Goal: Task Accomplishment & Management: Manage account settings

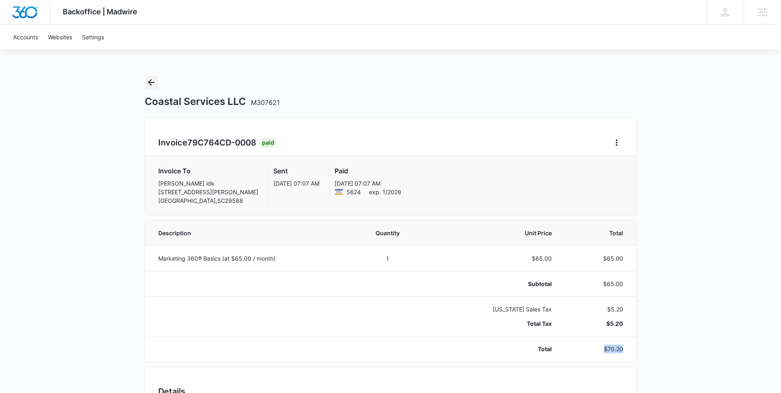
click at [147, 81] on icon "Back" at bounding box center [151, 82] width 10 height 10
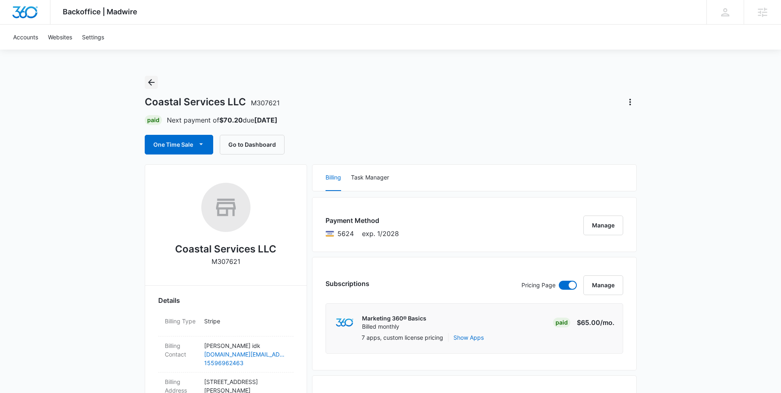
click at [150, 80] on icon "Back" at bounding box center [151, 82] width 7 height 7
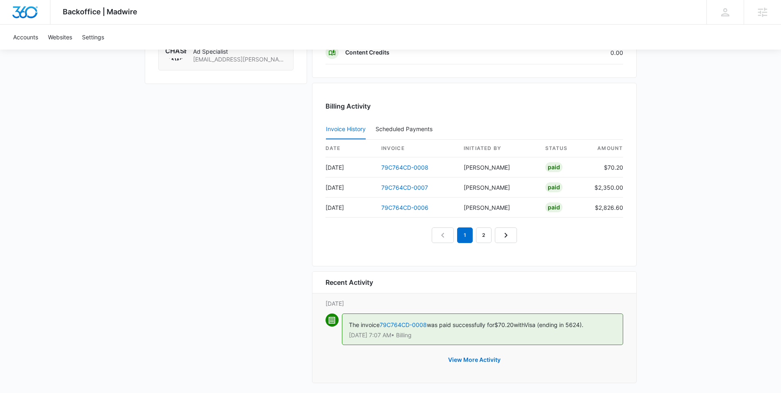
scroll to position [804, 0]
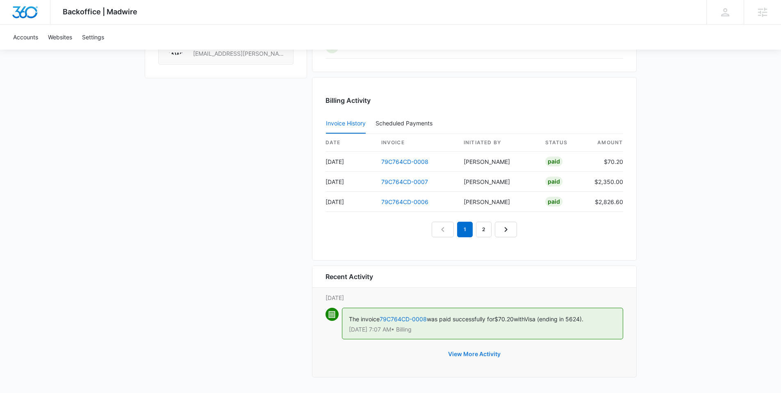
click at [488, 354] on button "View More Activity" at bounding box center [474, 354] width 69 height 20
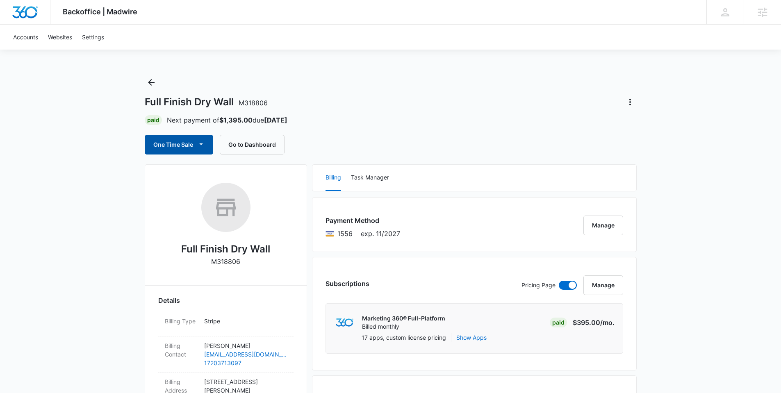
click at [200, 142] on icon "button" at bounding box center [201, 144] width 9 height 9
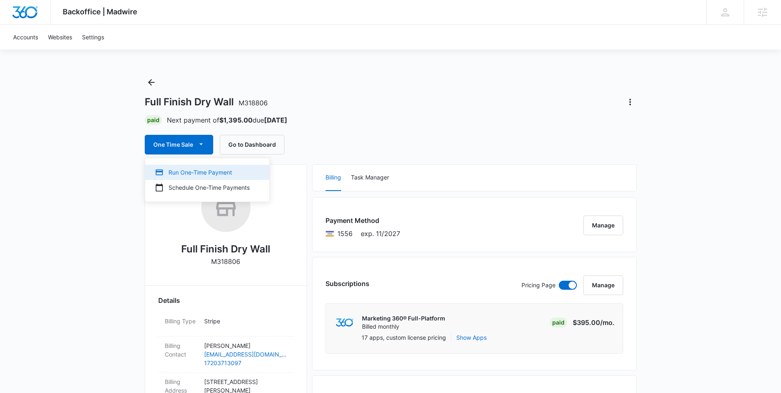
click at [194, 170] on div "Run One-Time Payment" at bounding box center [202, 172] width 95 height 9
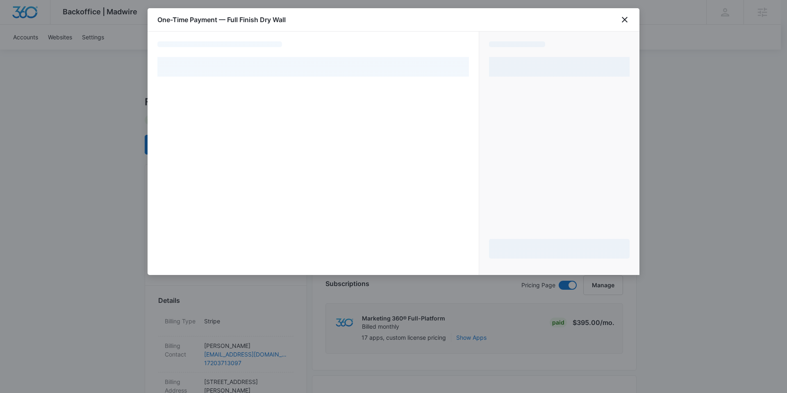
select select "pm_1QbpkFA4n8RTgNjUiC8FdlNw"
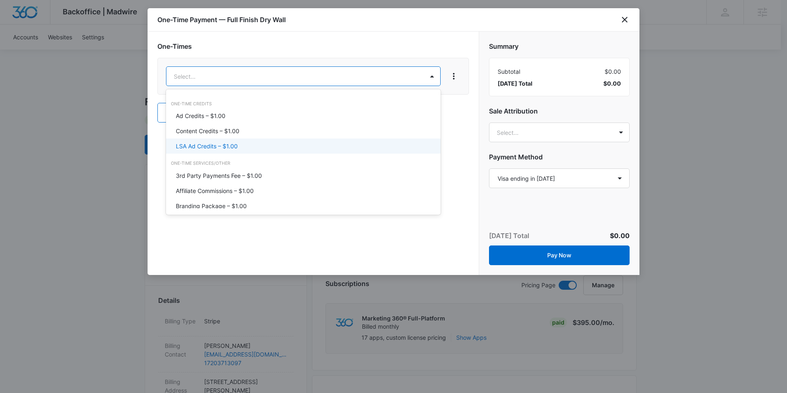
click at [222, 143] on p "LSA Ad Credits – $1.00" at bounding box center [207, 146] width 62 height 9
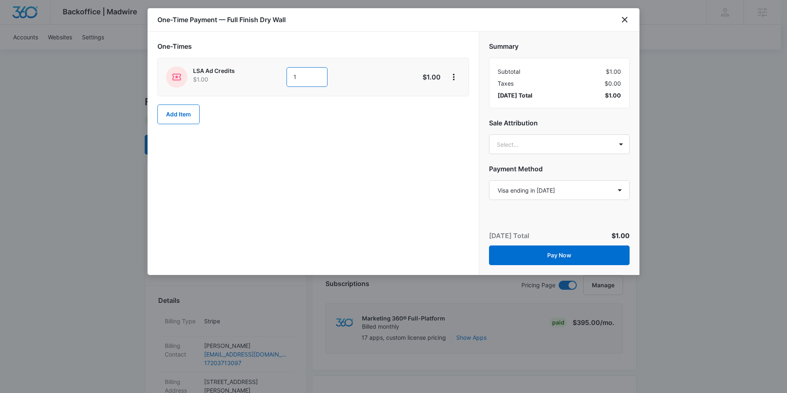
click at [296, 78] on input "1" at bounding box center [306, 77] width 41 height 20
type input "300"
click at [361, 211] on div "One-Times LSA Ad Credits $1.00 300 $300.00 Add Item" at bounding box center [313, 153] width 331 height 243
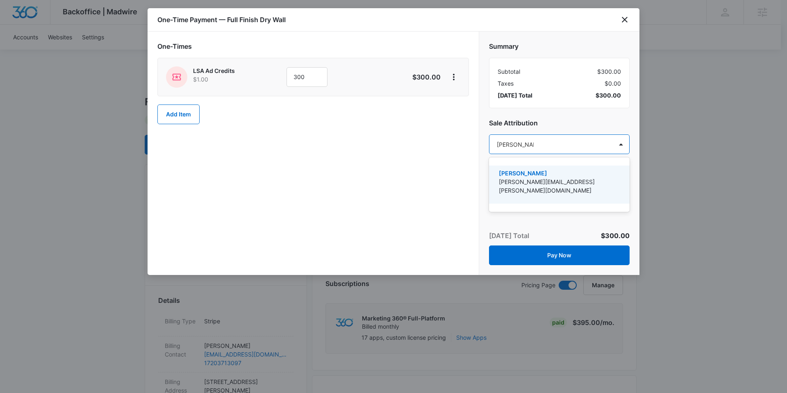
type input "[PERSON_NAME]"
click at [539, 170] on p "[PERSON_NAME]" at bounding box center [558, 173] width 119 height 9
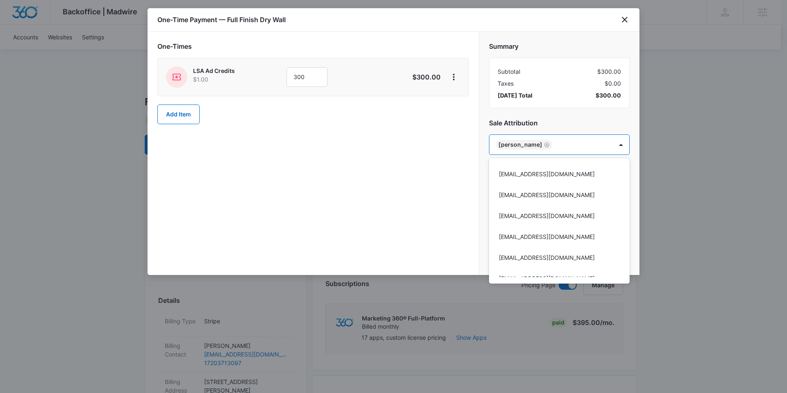
click at [388, 179] on div at bounding box center [393, 196] width 787 height 393
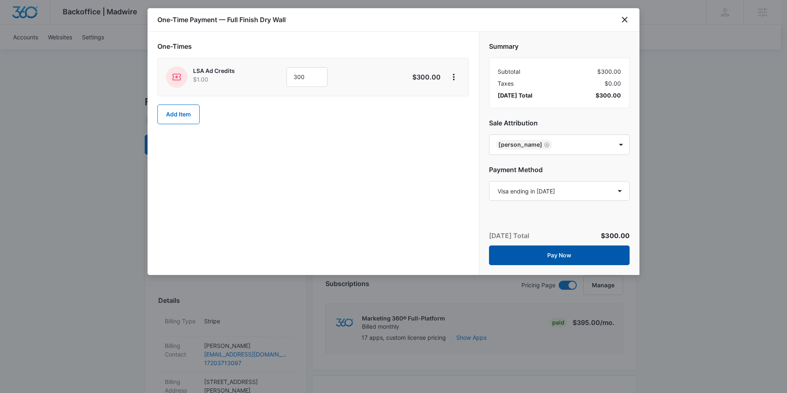
click at [566, 256] on button "Pay Now" at bounding box center [559, 255] width 141 height 20
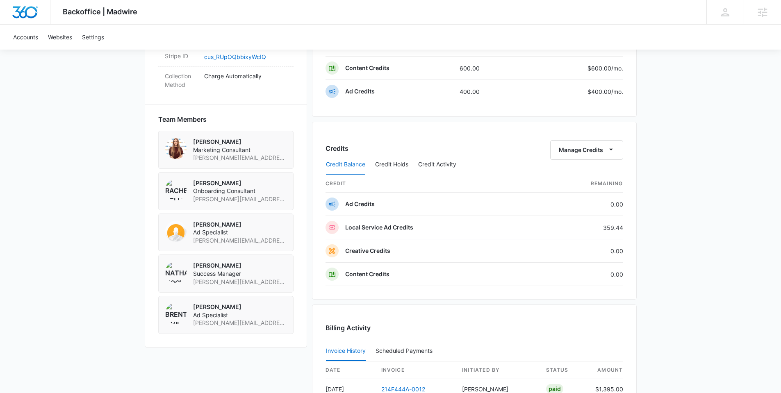
scroll to position [356, 0]
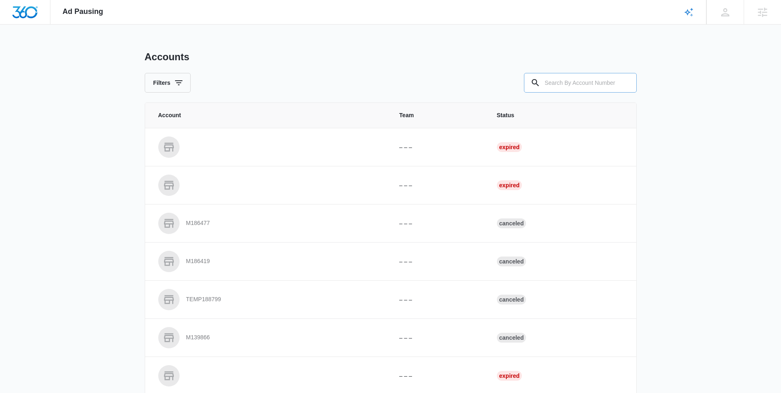
click at [596, 83] on input "text" at bounding box center [580, 83] width 113 height 20
paste input "M318806"
type input "M318806"
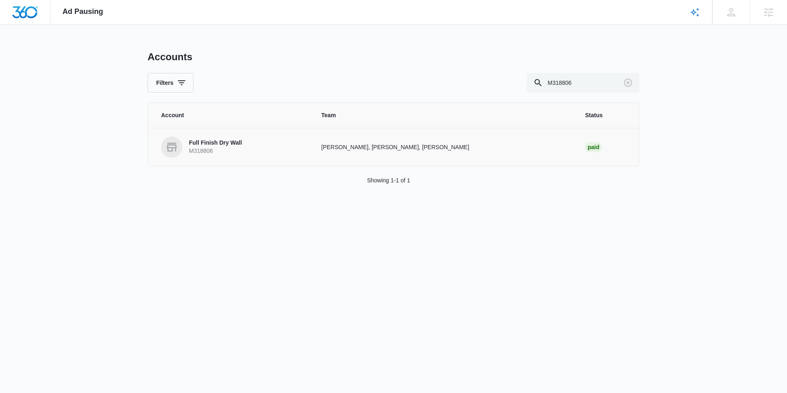
click at [214, 141] on p "Full Finish Dry Wall" at bounding box center [215, 143] width 53 height 8
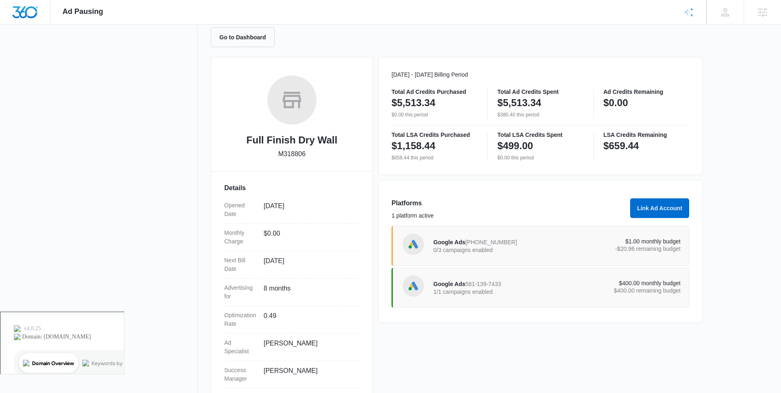
scroll to position [100, 0]
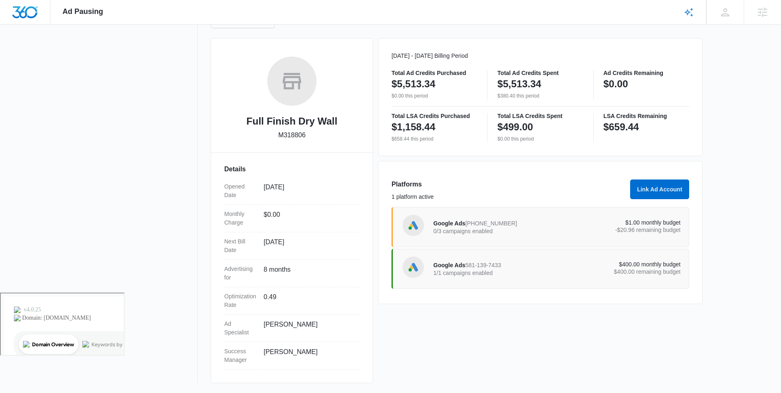
click at [450, 264] on span "Google Ads" at bounding box center [449, 265] width 32 height 7
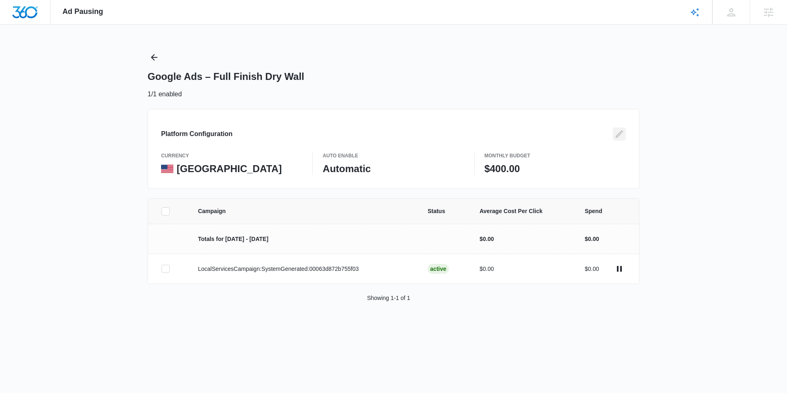
click at [618, 133] on icon "Edit" at bounding box center [619, 134] width 10 height 10
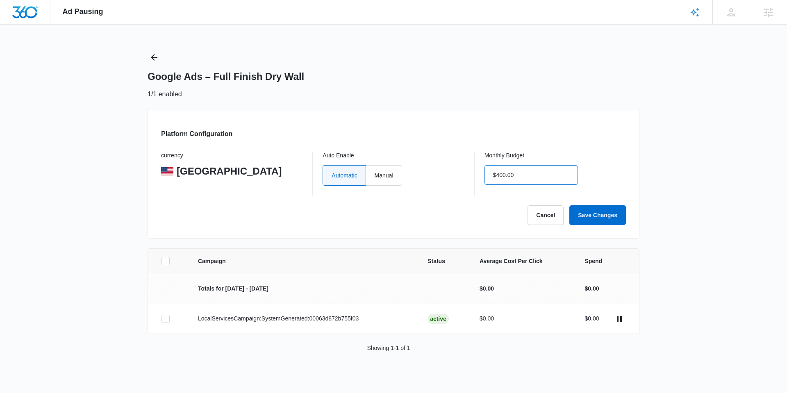
click at [507, 175] on input "$400.00" at bounding box center [530, 175] width 93 height 20
click at [493, 173] on input "$400.00" at bounding box center [530, 175] width 93 height 20
click at [500, 173] on input "$400.00" at bounding box center [530, 175] width 93 height 20
click at [605, 126] on div "Platform Configuration currency United States Auto Enable Automatic Manual Mont…" at bounding box center [394, 173] width 492 height 129
drag, startPoint x: 506, startPoint y: 175, endPoint x: 522, endPoint y: 175, distance: 15.6
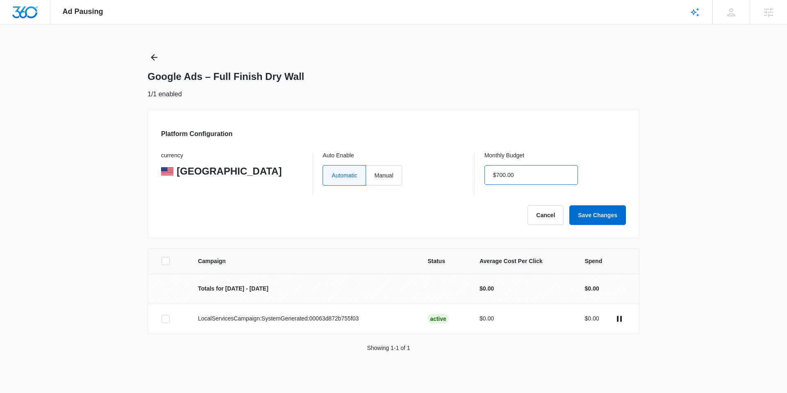
click at [506, 175] on input "$700.00" at bounding box center [530, 175] width 93 height 20
click at [506, 174] on input "$700.00" at bounding box center [530, 175] width 93 height 20
type input "$701.00"
click at [547, 145] on div "Platform Configuration currency United States Auto Enable Automatic Manual Mont…" at bounding box center [394, 173] width 492 height 129
click at [595, 217] on button "Save Changes" at bounding box center [597, 215] width 57 height 20
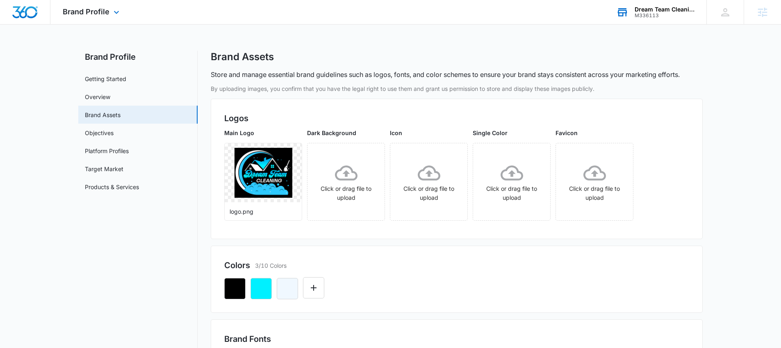
click at [654, 14] on div "M336113" at bounding box center [664, 16] width 60 height 6
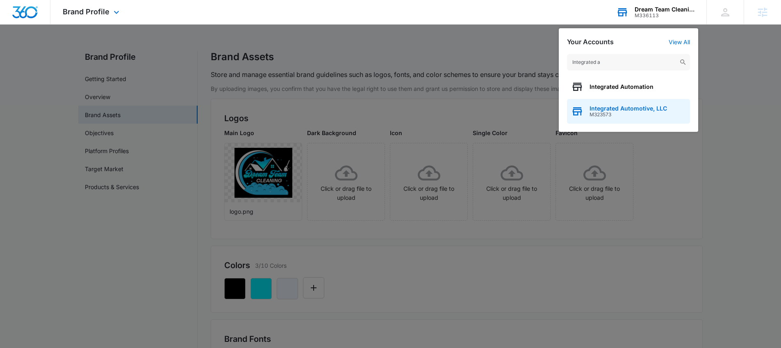
type input "Integrated a"
click at [613, 115] on span "M323573" at bounding box center [627, 115] width 77 height 6
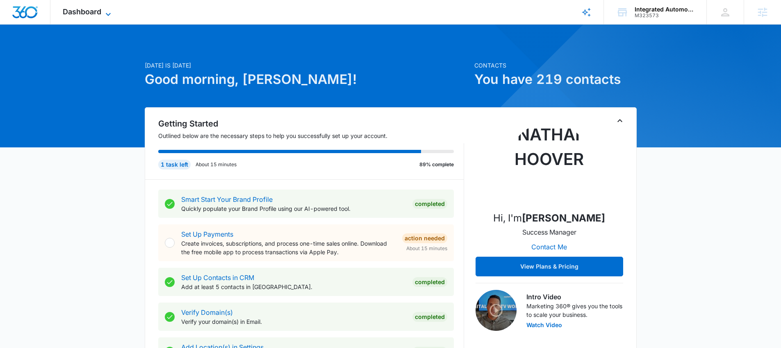
click at [80, 10] on span "Dashboard" at bounding box center [82, 11] width 39 height 9
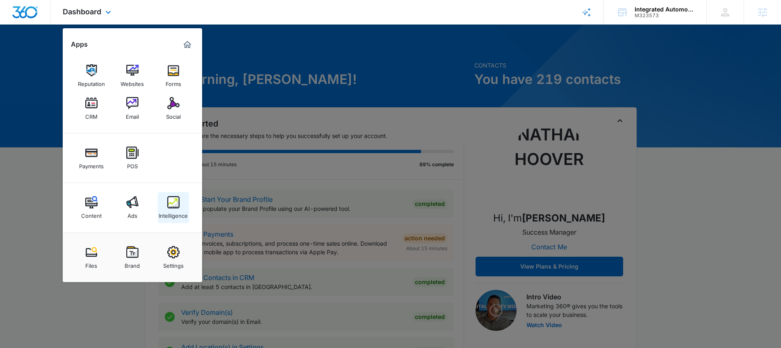
click at [175, 200] on img at bounding box center [173, 202] width 12 height 12
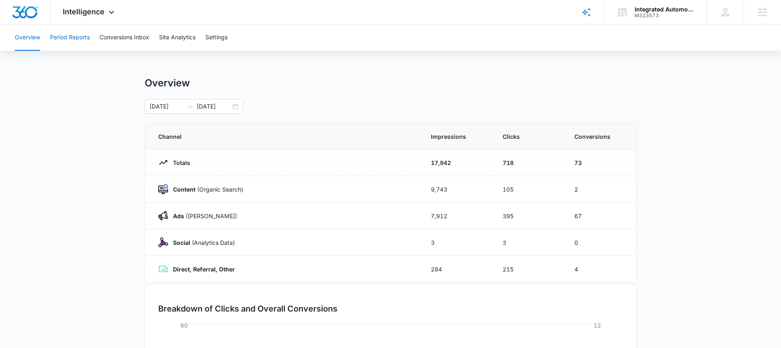
click at [75, 38] on button "Period Reports" at bounding box center [70, 38] width 40 height 26
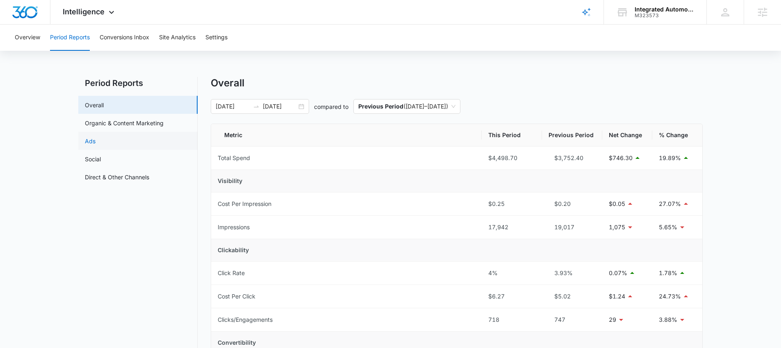
click at [95, 139] on link "Ads" at bounding box center [90, 141] width 11 height 9
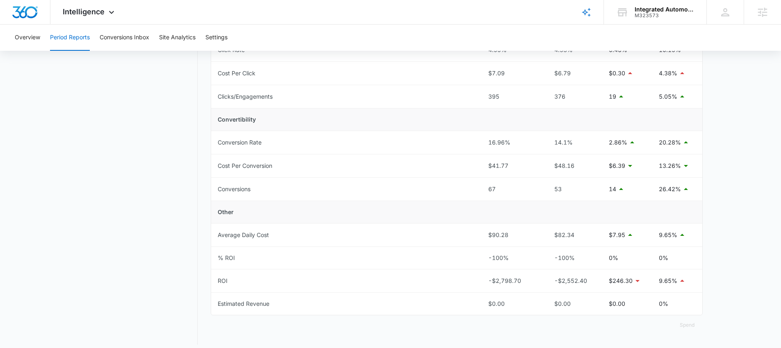
scroll to position [247, 0]
click at [88, 14] on span "Intelligence" at bounding box center [84, 11] width 42 height 9
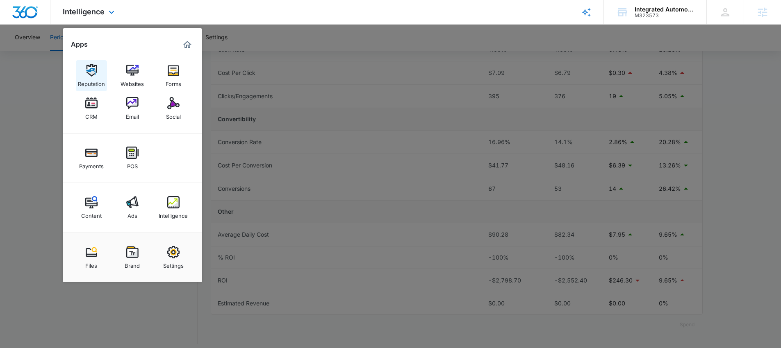
click at [91, 75] on img at bounding box center [91, 70] width 12 height 12
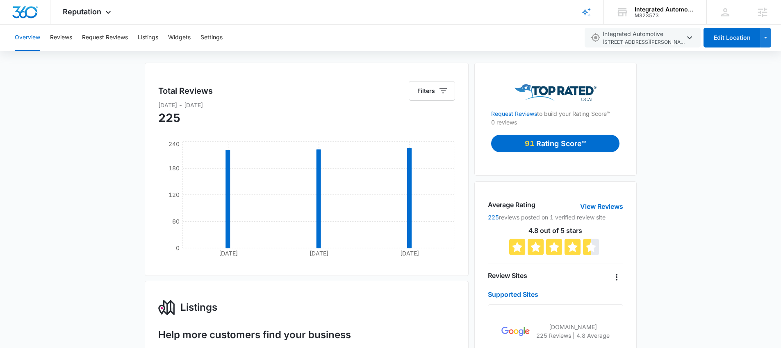
scroll to position [34, 0]
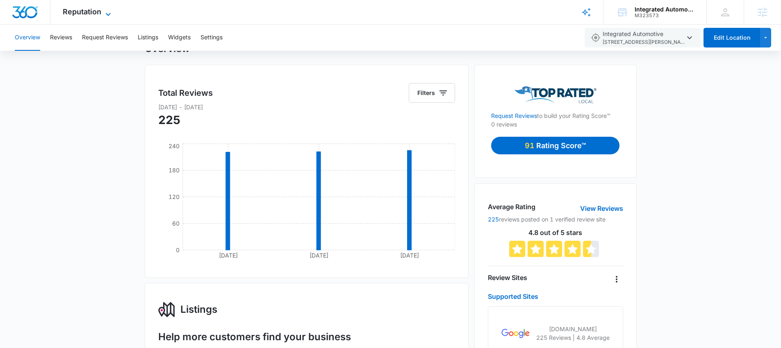
click at [82, 14] on span "Reputation" at bounding box center [82, 11] width 39 height 9
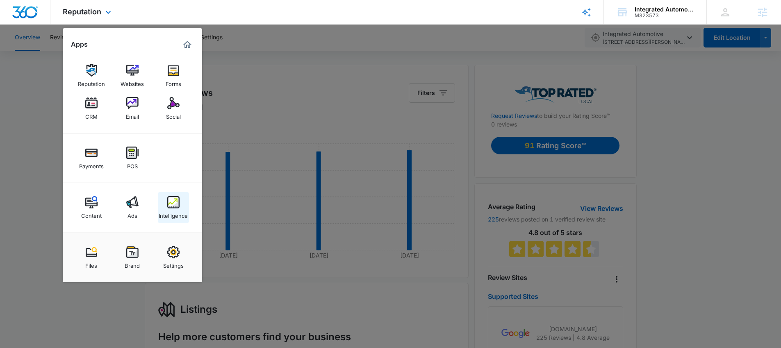
click at [169, 198] on img at bounding box center [173, 202] width 12 height 12
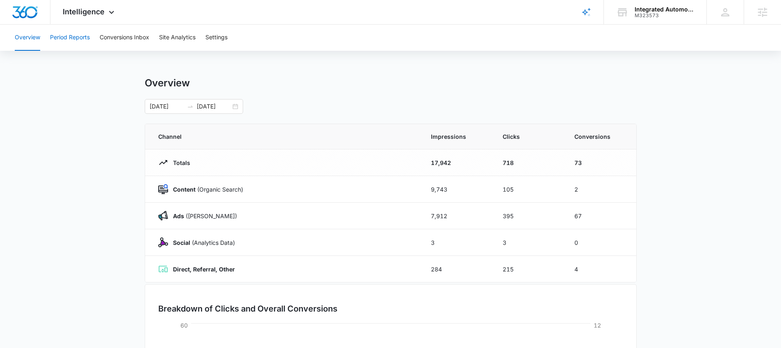
click at [70, 39] on button "Period Reports" at bounding box center [70, 38] width 40 height 26
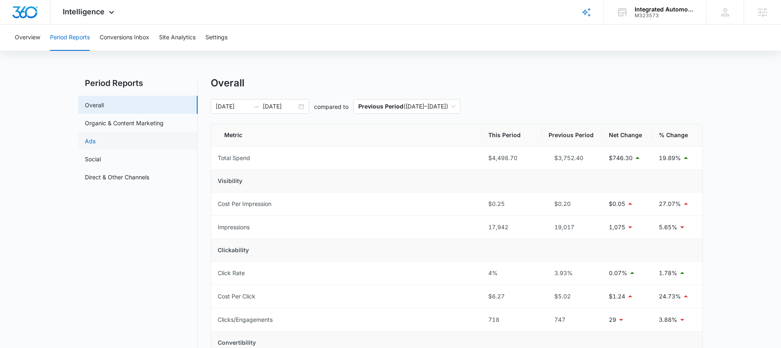
click at [95, 137] on link "Ads" at bounding box center [90, 141] width 11 height 9
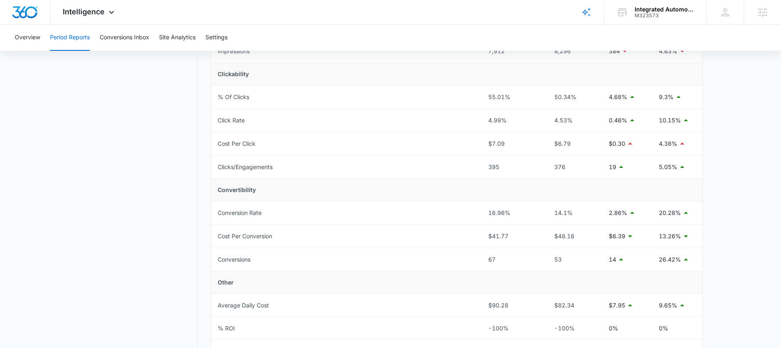
scroll to position [178, 0]
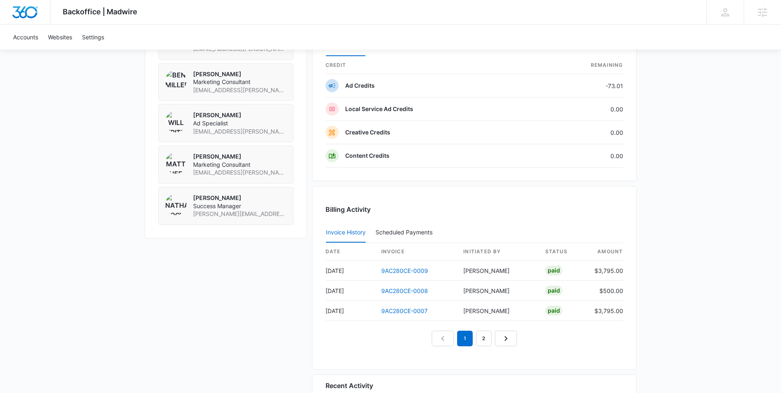
scroll to position [498, 0]
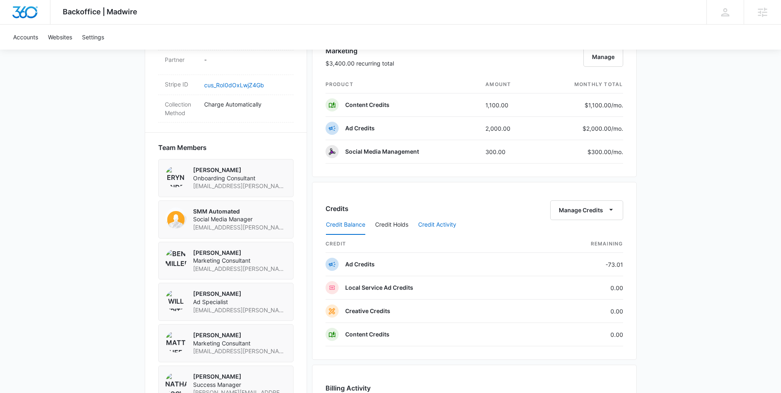
click at [441, 226] on button "Credit Activity" at bounding box center [437, 225] width 38 height 20
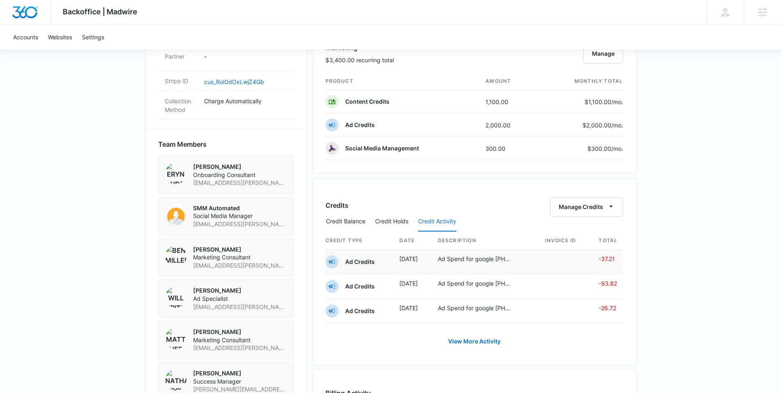
scroll to position [500, 0]
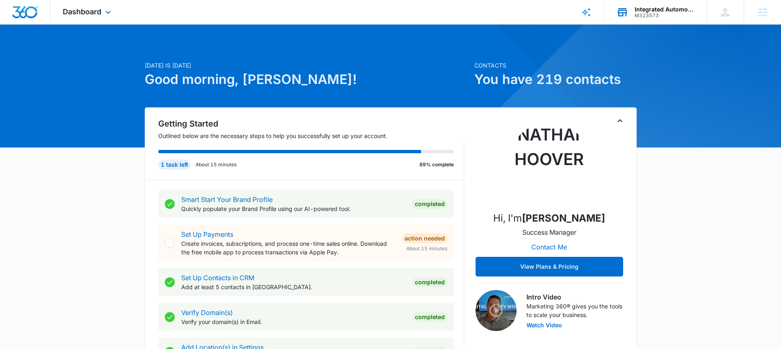
click at [647, 14] on div "M323573" at bounding box center [664, 16] width 60 height 6
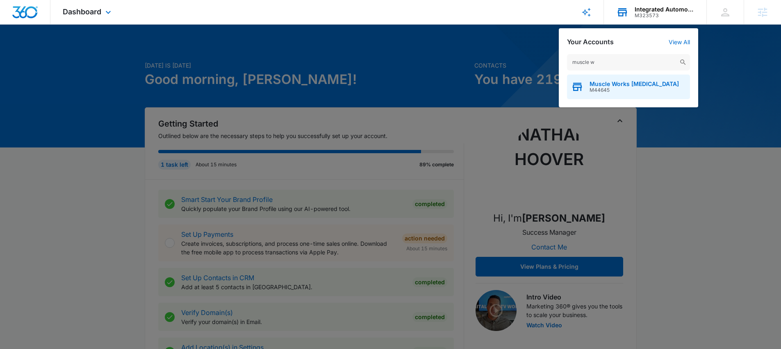
type input "muscle w"
click at [654, 83] on span "Muscle Works [MEDICAL_DATA]" at bounding box center [633, 84] width 89 height 7
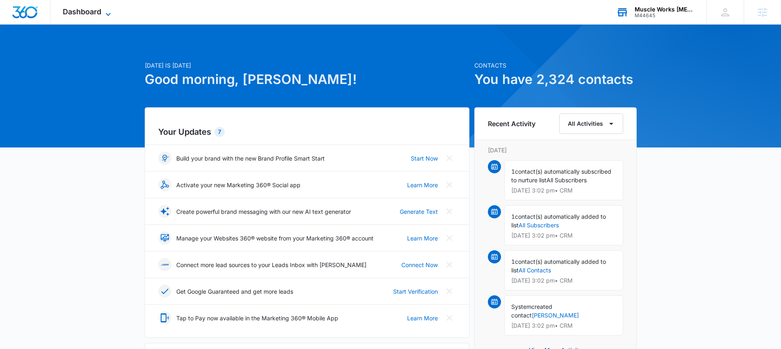
click at [82, 11] on span "Dashboard" at bounding box center [82, 11] width 39 height 9
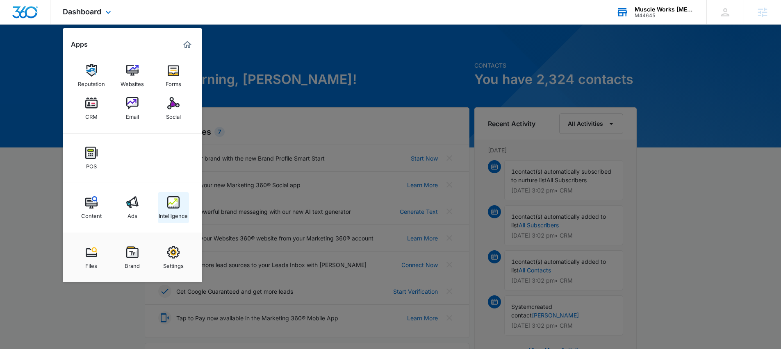
click at [171, 203] on img at bounding box center [173, 202] width 12 height 12
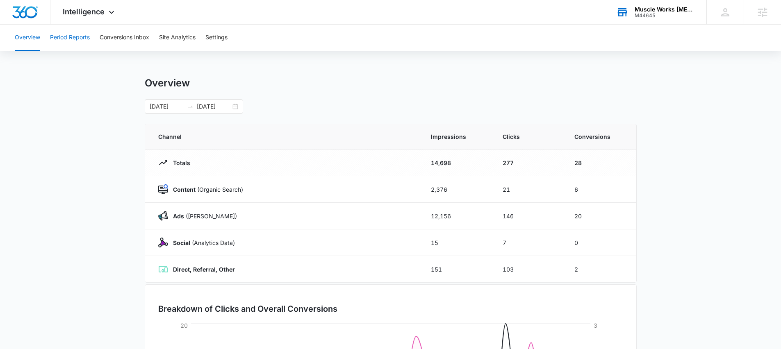
click at [66, 39] on button "Period Reports" at bounding box center [70, 38] width 40 height 26
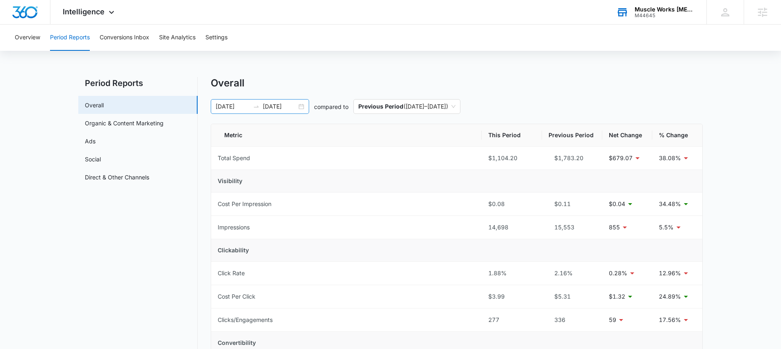
click at [302, 105] on div "08/16/2025 09/15/2025" at bounding box center [260, 106] width 98 height 15
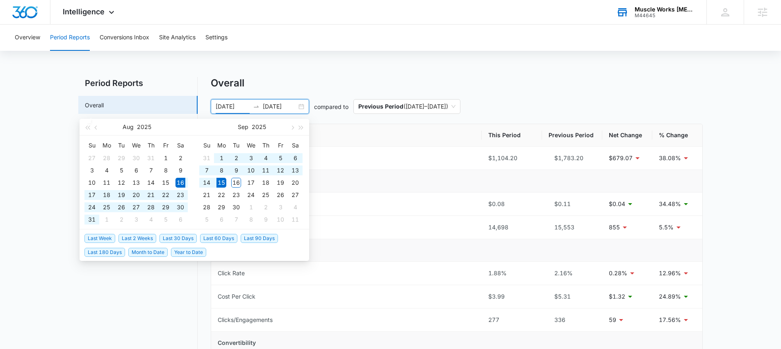
click at [177, 237] on span "Last 30 Days" at bounding box center [177, 238] width 37 height 9
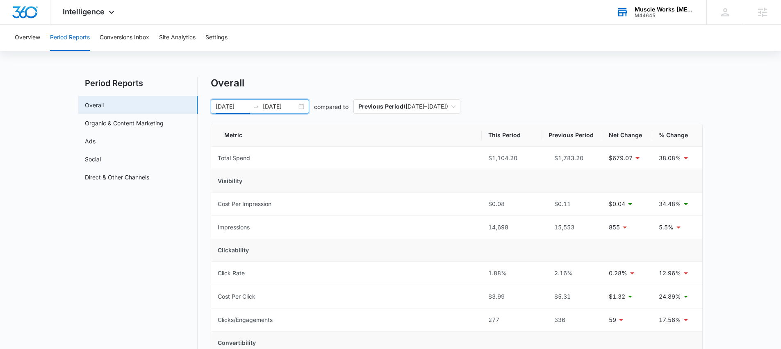
click at [299, 108] on div "08/16/2025 09/15/2025" at bounding box center [260, 106] width 98 height 15
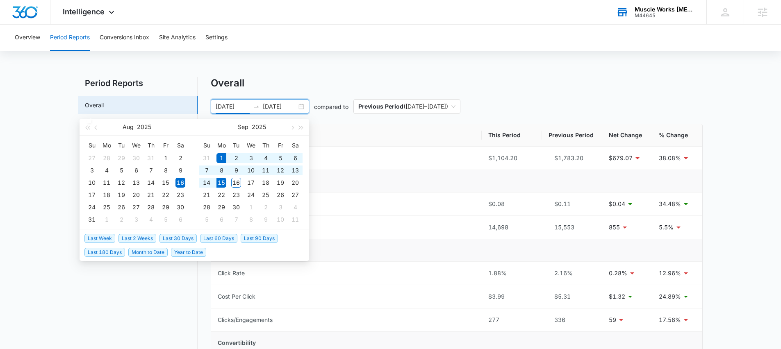
click at [141, 237] on span "Last 2 Weeks" at bounding box center [137, 238] width 38 height 9
type input "09/01/2025"
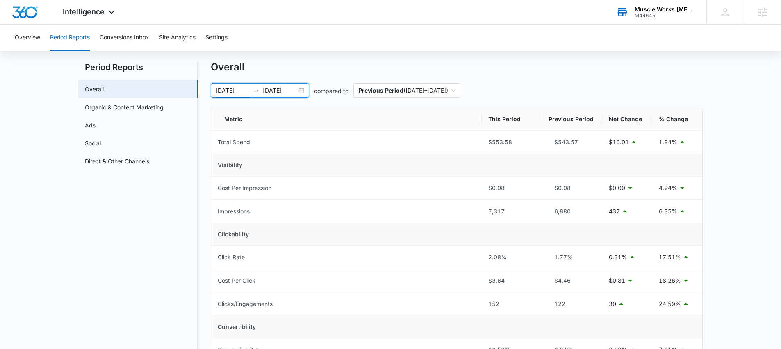
scroll to position [18, 0]
click at [98, 15] on span "Intelligence" at bounding box center [84, 11] width 42 height 9
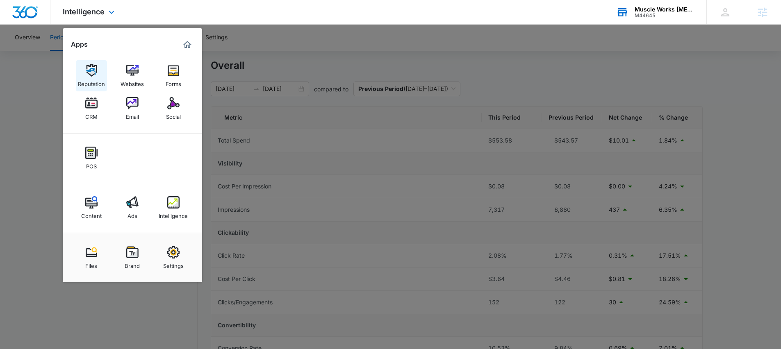
click at [93, 73] on img at bounding box center [91, 70] width 12 height 12
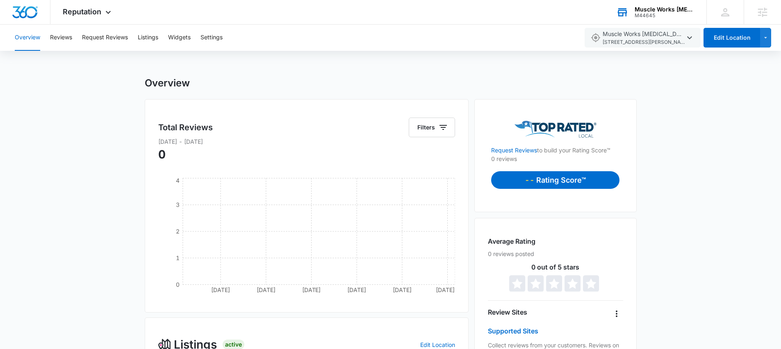
scroll to position [153, 0]
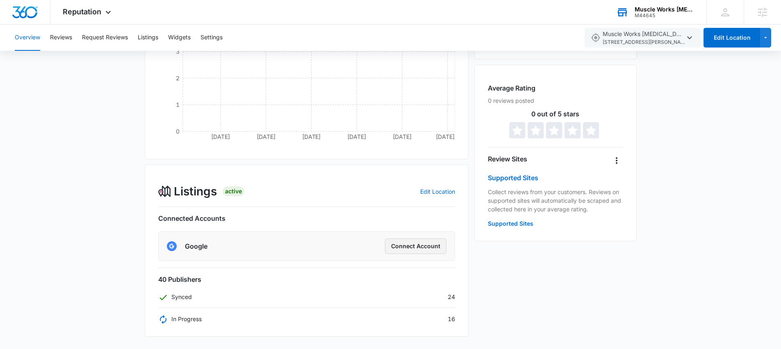
click at [419, 244] on button "Connect Account" at bounding box center [415, 247] width 61 height 16
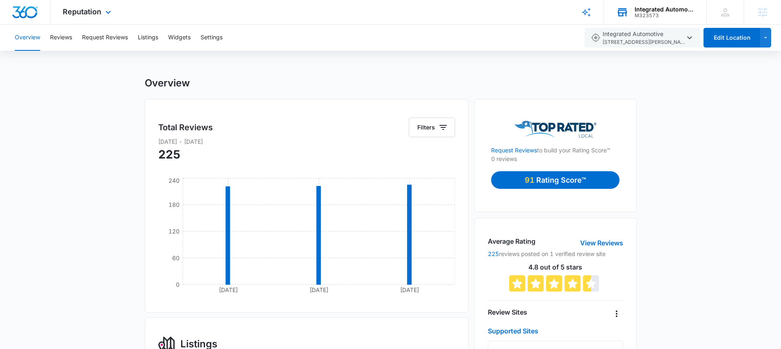
click at [634, 13] on div "M323573" at bounding box center [664, 16] width 60 height 6
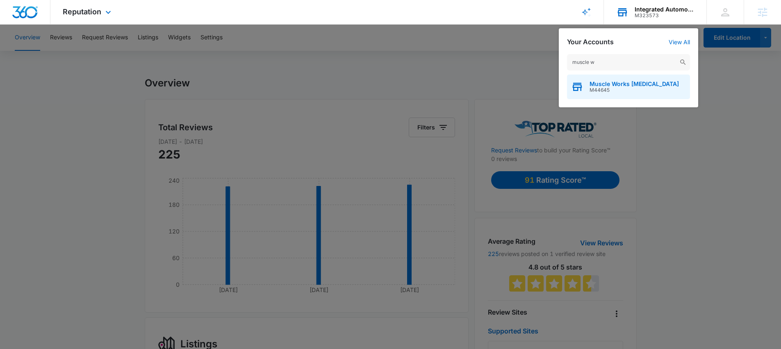
type input "muscle w"
click at [607, 81] on span "Muscle Works [MEDICAL_DATA]" at bounding box center [633, 84] width 89 height 7
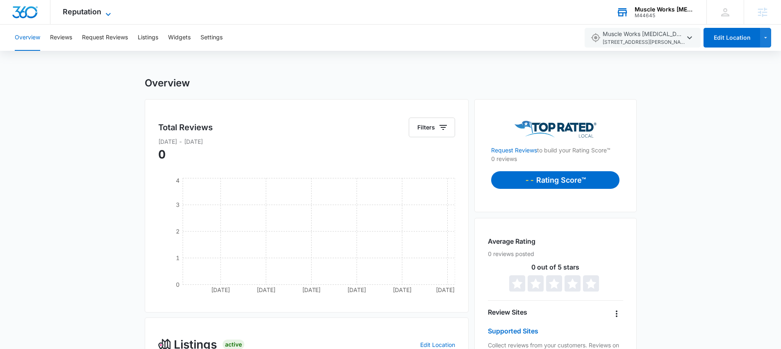
click at [90, 14] on span "Reputation" at bounding box center [82, 11] width 39 height 9
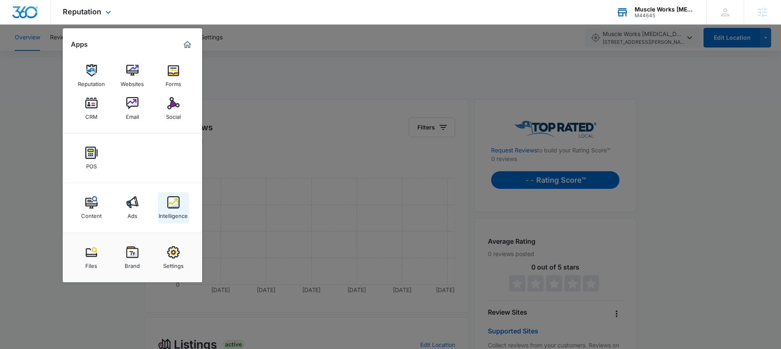
click at [167, 205] on img at bounding box center [173, 202] width 12 height 12
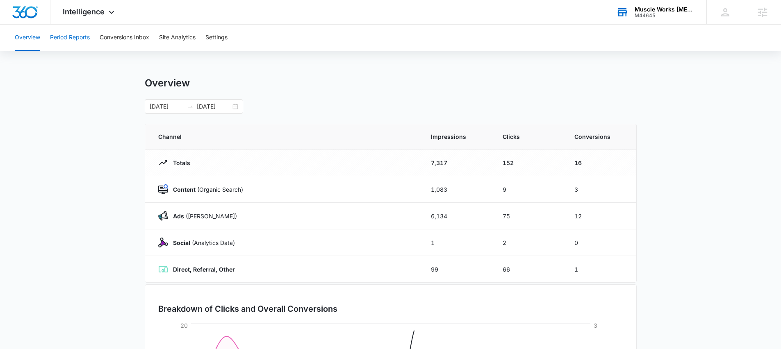
click at [65, 44] on button "Period Reports" at bounding box center [70, 38] width 40 height 26
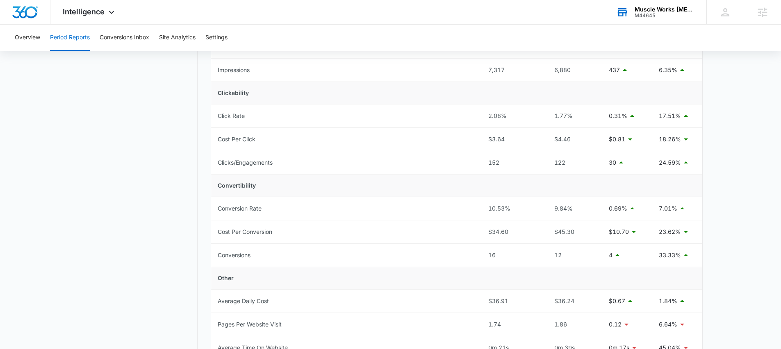
scroll to position [258, 0]
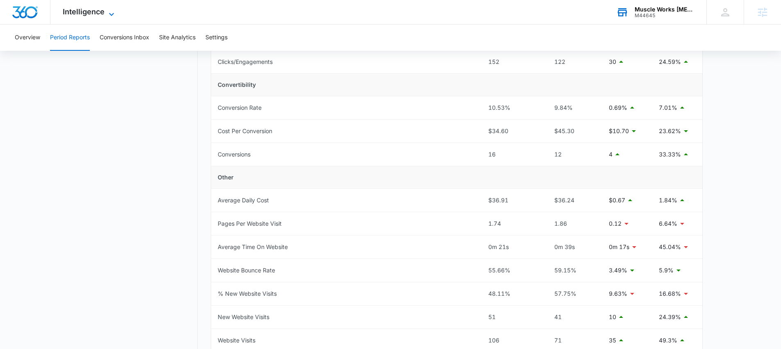
click at [96, 7] on div "Intelligence Apps Reputation Websites Forms CRM Email Social POS Content Ads In…" at bounding box center [89, 12] width 78 height 24
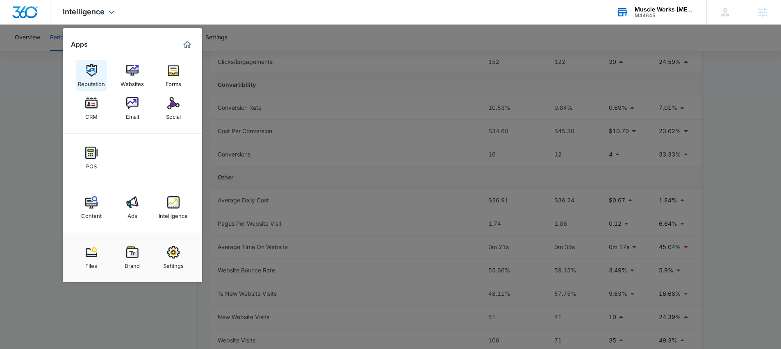
click at [90, 70] on img at bounding box center [91, 70] width 12 height 12
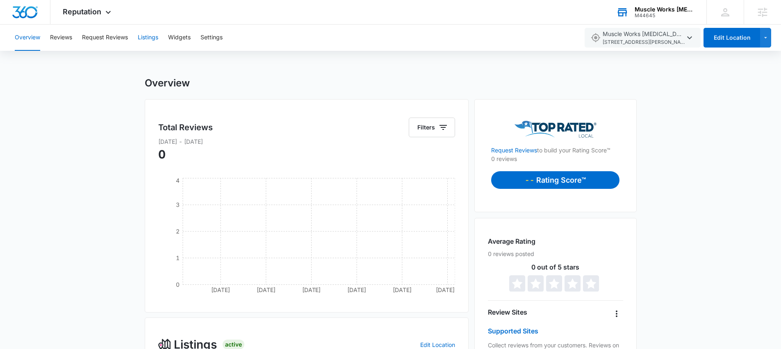
click at [148, 40] on button "Listings" at bounding box center [148, 38] width 20 height 26
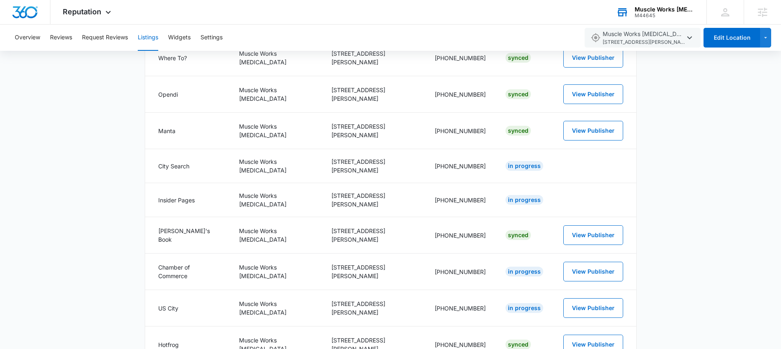
scroll to position [100, 0]
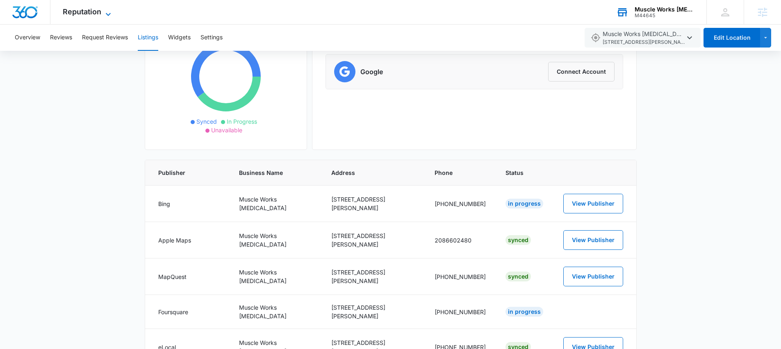
click at [108, 12] on icon at bounding box center [108, 14] width 10 height 10
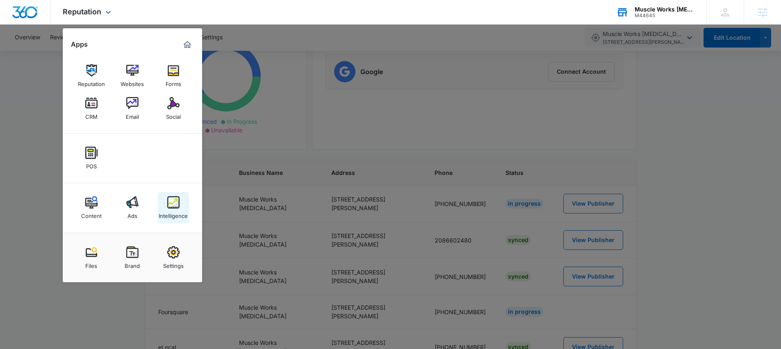
click at [171, 211] on div "Intelligence" at bounding box center [173, 214] width 29 height 11
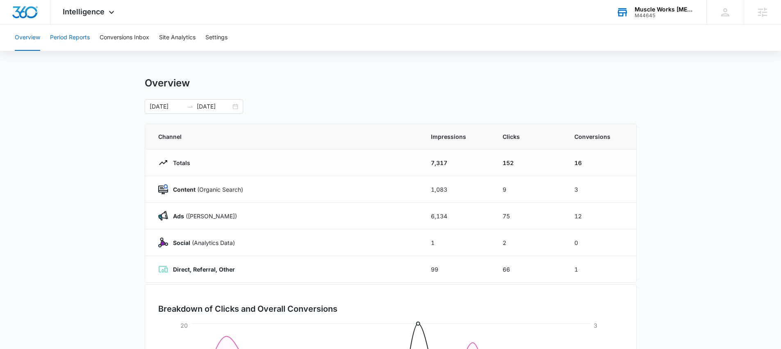
click at [78, 37] on button "Period Reports" at bounding box center [70, 38] width 40 height 26
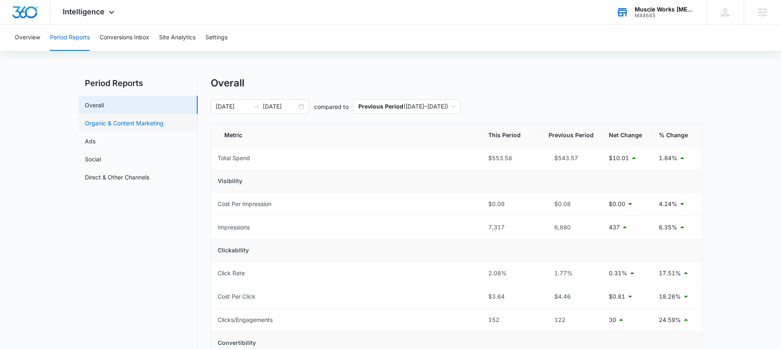
click at [107, 125] on link "Organic & Content Marketing" at bounding box center [124, 123] width 79 height 9
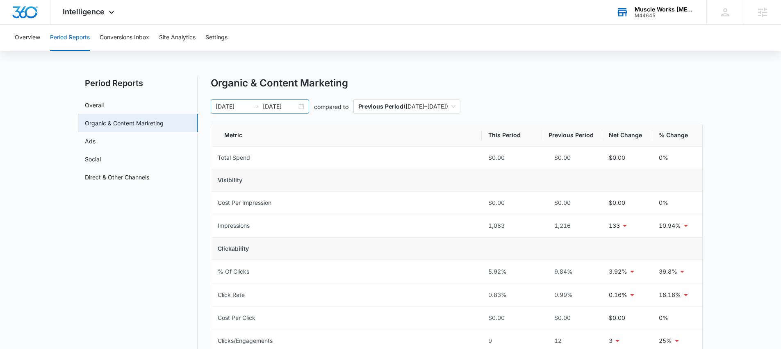
click at [300, 105] on div "09/01/2025 09/15/2025" at bounding box center [260, 106] width 98 height 15
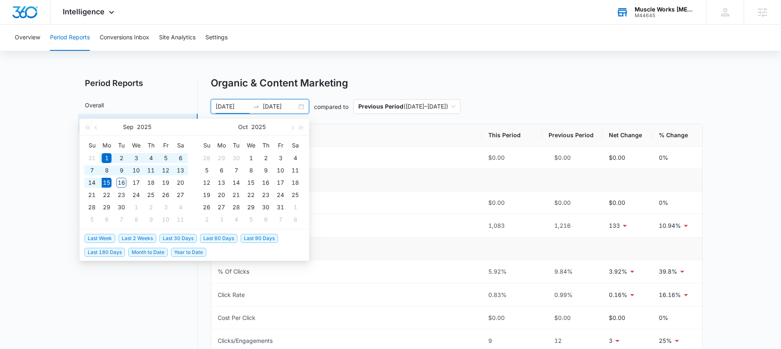
click at [176, 239] on span "Last 30 Days" at bounding box center [177, 238] width 37 height 9
type input "08/16/2025"
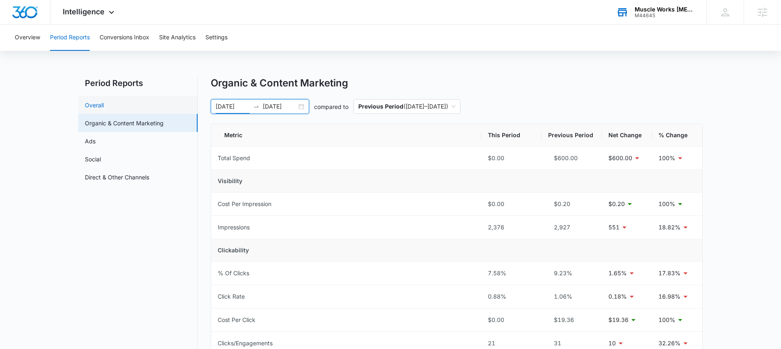
click at [103, 103] on link "Overall" at bounding box center [94, 105] width 19 height 9
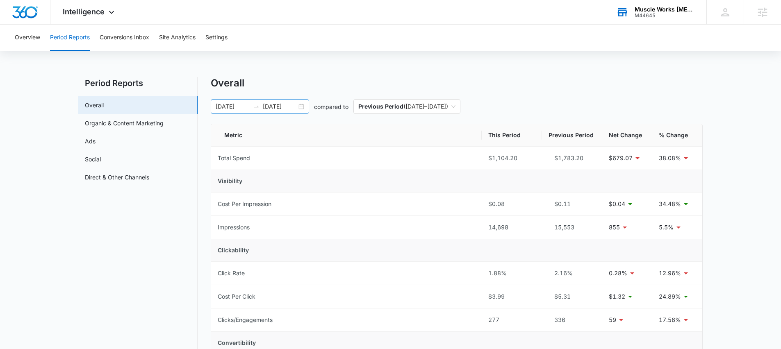
click at [300, 107] on div "08/16/2025 09/15/2025" at bounding box center [260, 106] width 98 height 15
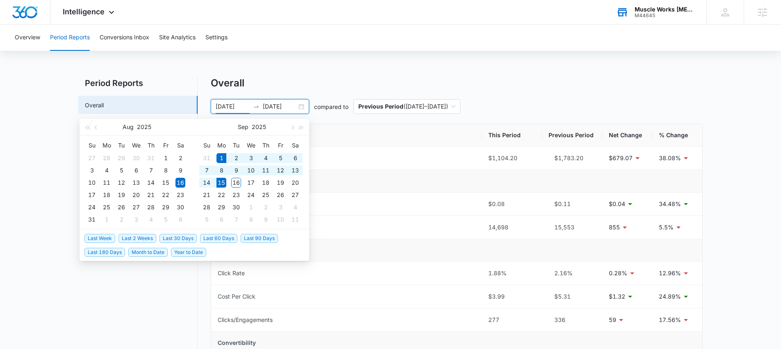
click at [143, 238] on span "Last 2 Weeks" at bounding box center [137, 238] width 38 height 9
type input "09/01/2025"
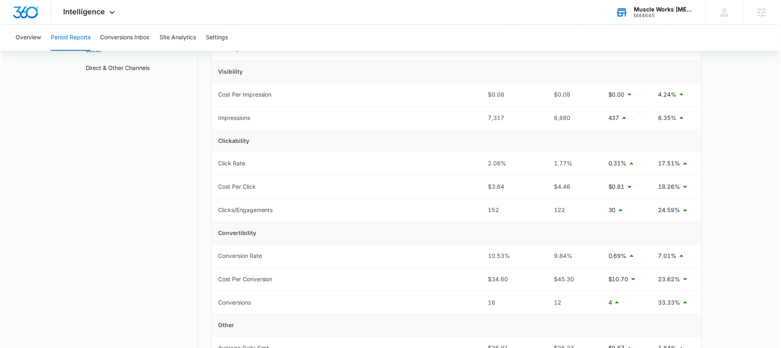
scroll to position [94, 0]
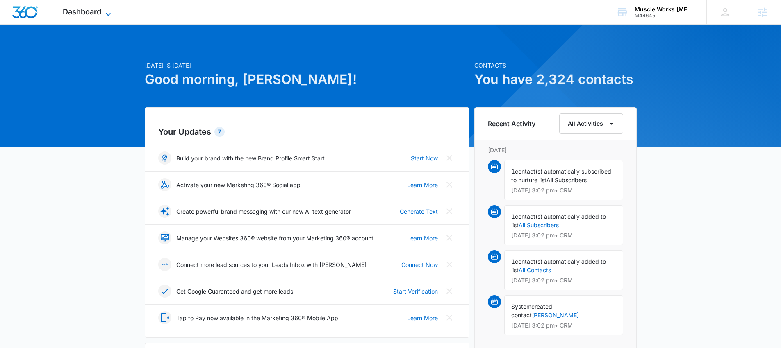
click at [99, 14] on span "Dashboard" at bounding box center [82, 11] width 39 height 9
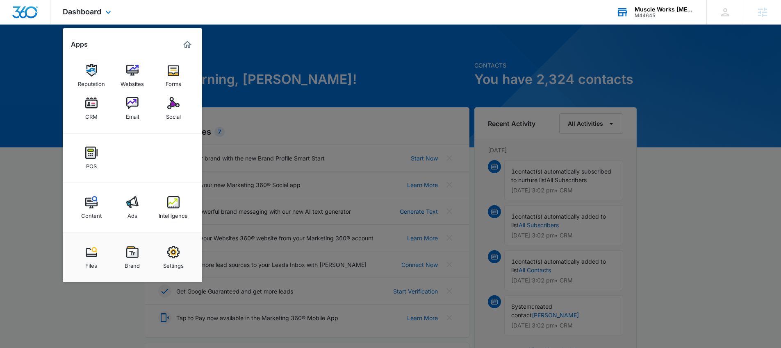
click at [638, 16] on div "M44645" at bounding box center [664, 16] width 60 height 6
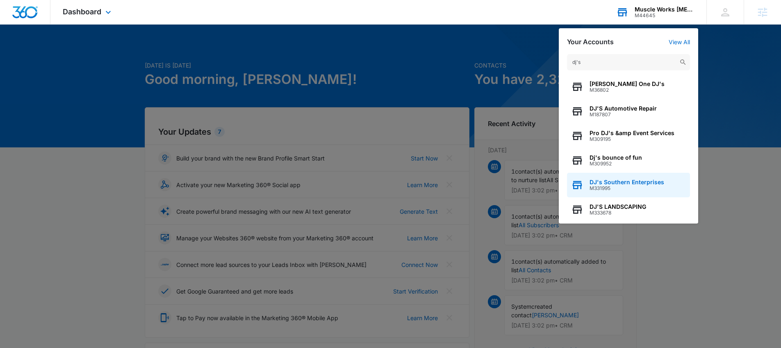
type input "dj's"
click at [650, 180] on span "DJ's Southern Enterprises" at bounding box center [626, 182] width 75 height 7
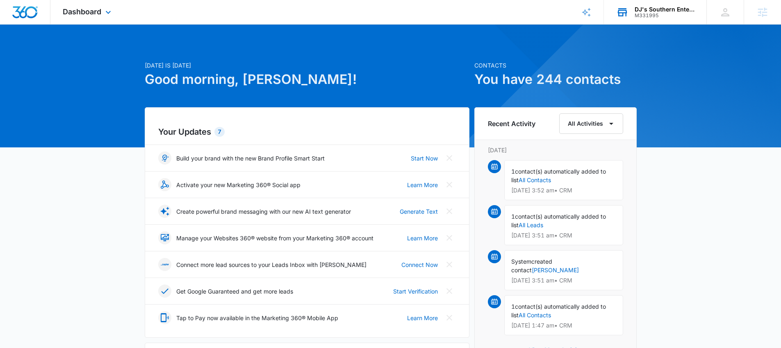
click at [96, 16] on div "Dashboard Apps Reputation Forms CRM Email Social Payments POS Content Ads Intel…" at bounding box center [87, 12] width 75 height 24
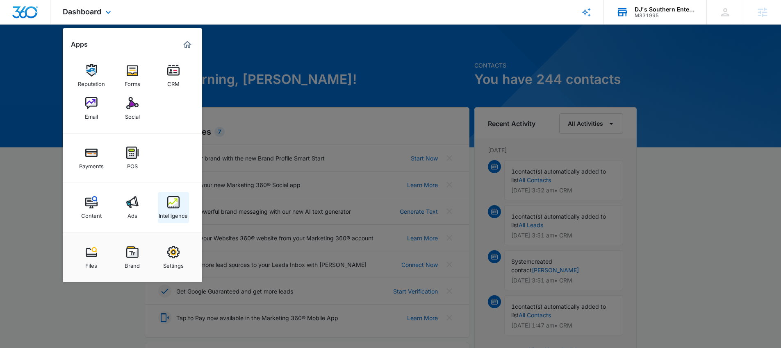
click at [174, 211] on div "Intelligence" at bounding box center [173, 214] width 29 height 11
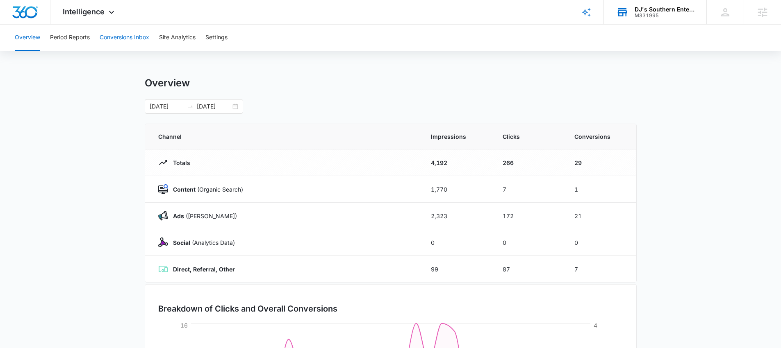
click at [123, 37] on button "Conversions Inbox" at bounding box center [125, 38] width 50 height 26
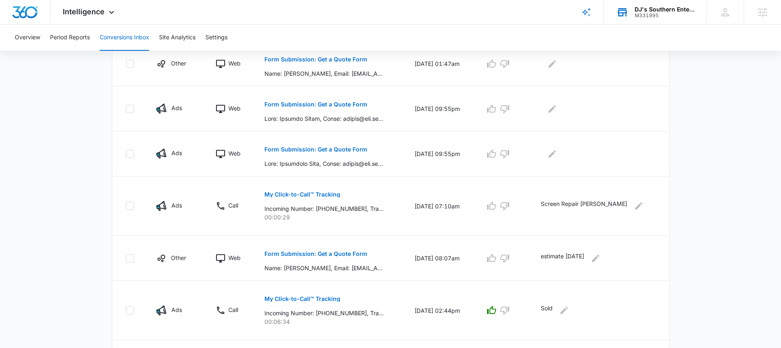
scroll to position [443, 0]
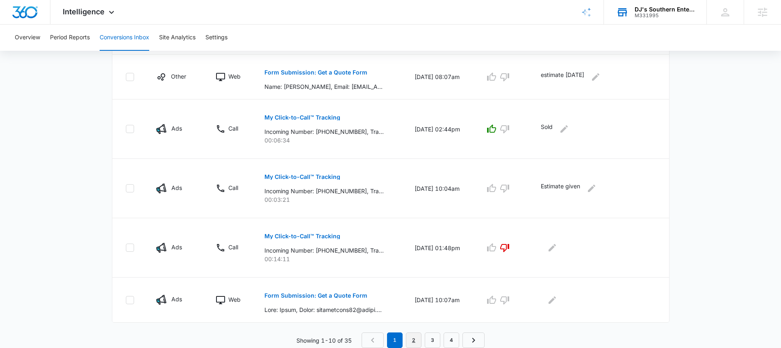
click at [411, 338] on link "2" at bounding box center [414, 341] width 16 height 16
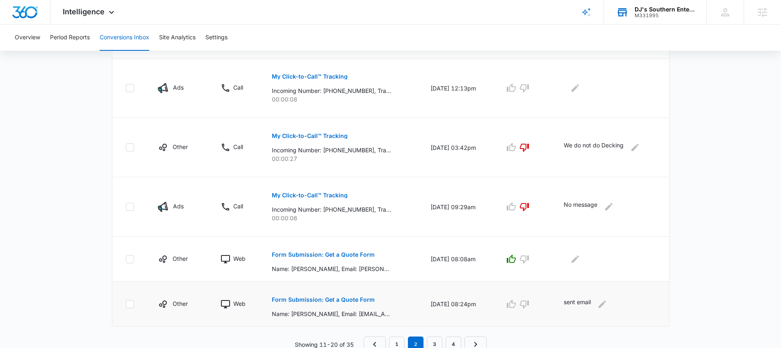
scroll to position [472, 0]
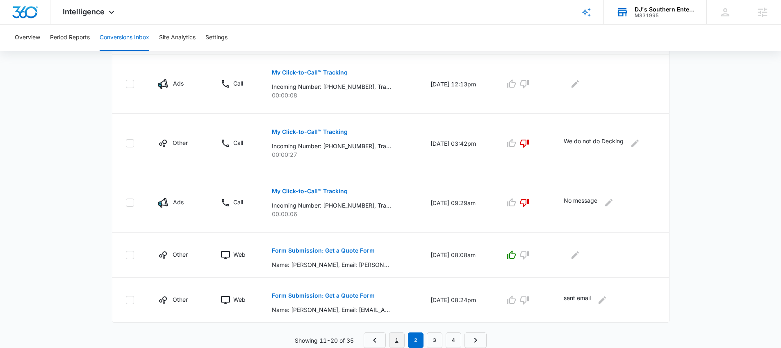
click at [395, 338] on link "1" at bounding box center [397, 341] width 16 height 16
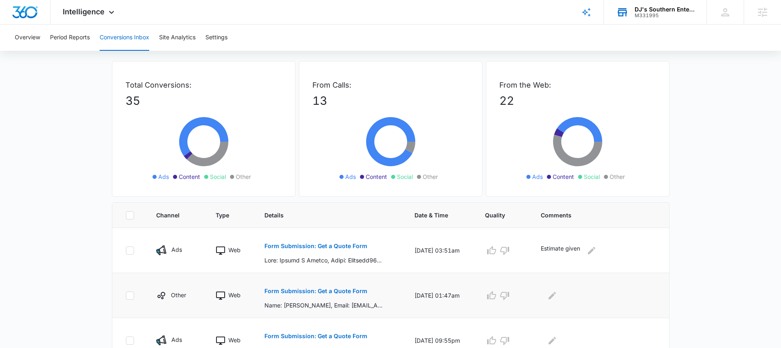
scroll to position [0, 0]
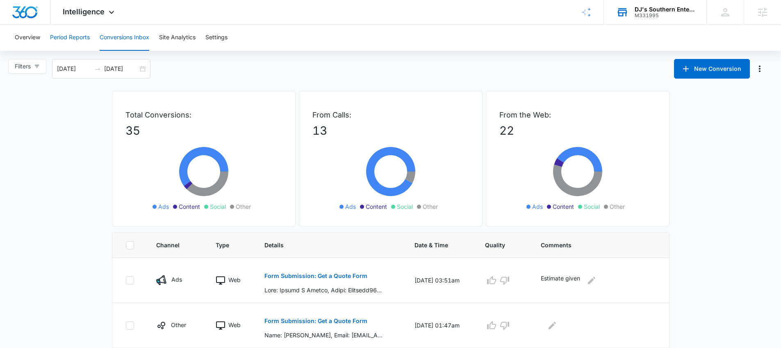
click at [70, 38] on button "Period Reports" at bounding box center [70, 38] width 40 height 26
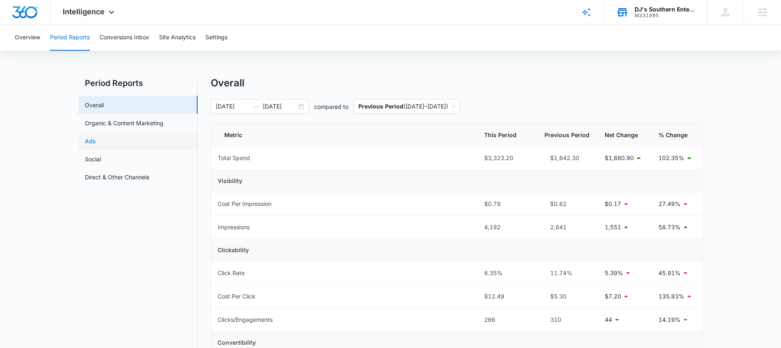
click at [95, 143] on link "Ads" at bounding box center [90, 141] width 11 height 9
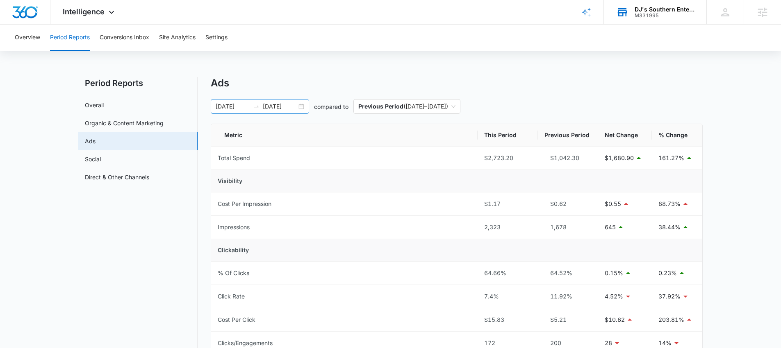
click at [302, 106] on div "08/16/2025 09/15/2025" at bounding box center [260, 106] width 98 height 15
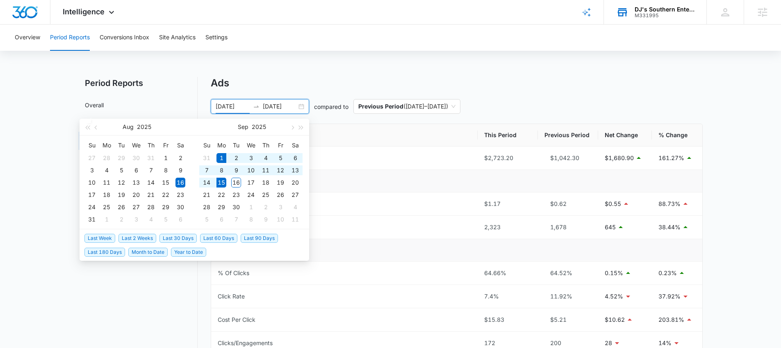
click at [145, 238] on span "Last 2 Weeks" at bounding box center [137, 238] width 38 height 9
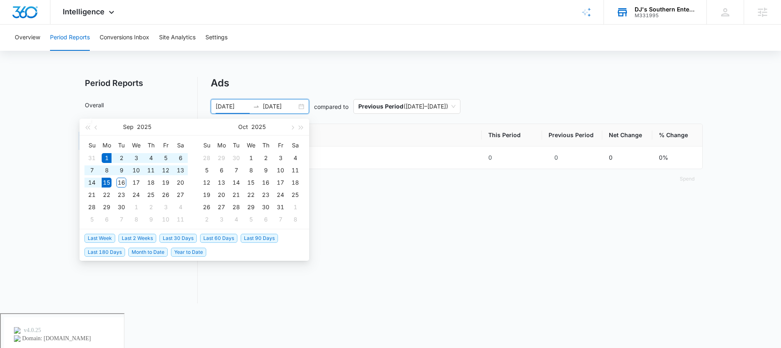
type input "09/01/2025"
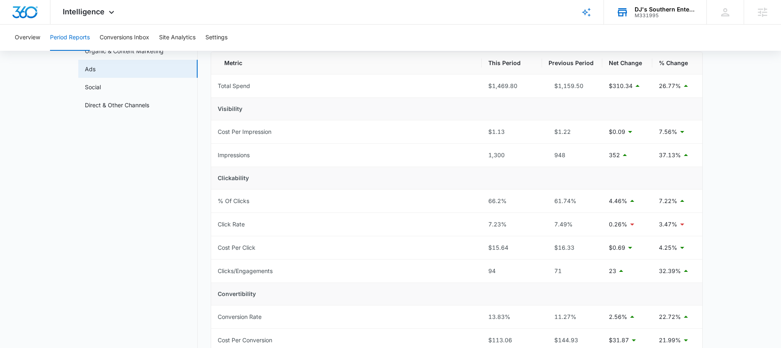
scroll to position [12, 0]
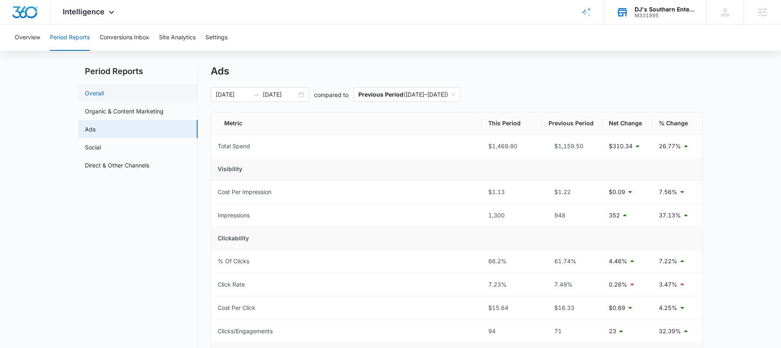
click at [104, 93] on link "Overall" at bounding box center [94, 93] width 19 height 9
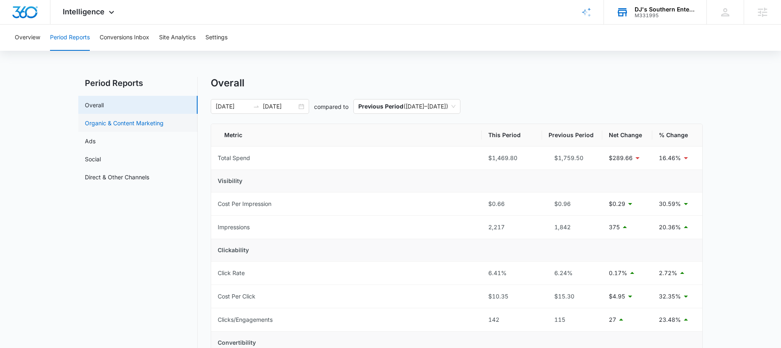
click at [111, 126] on link "Organic & Content Marketing" at bounding box center [124, 123] width 79 height 9
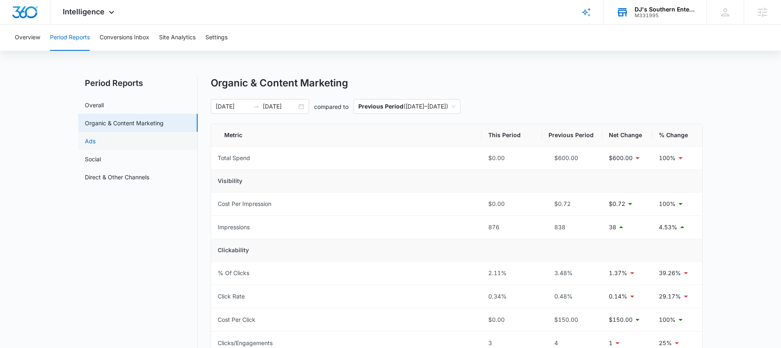
click at [95, 143] on link "Ads" at bounding box center [90, 141] width 11 height 9
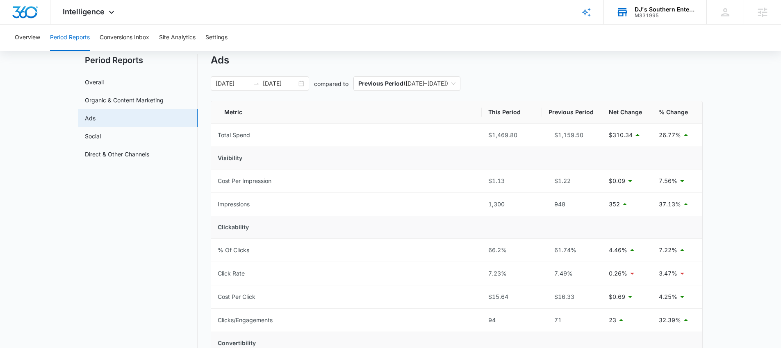
scroll to position [73, 0]
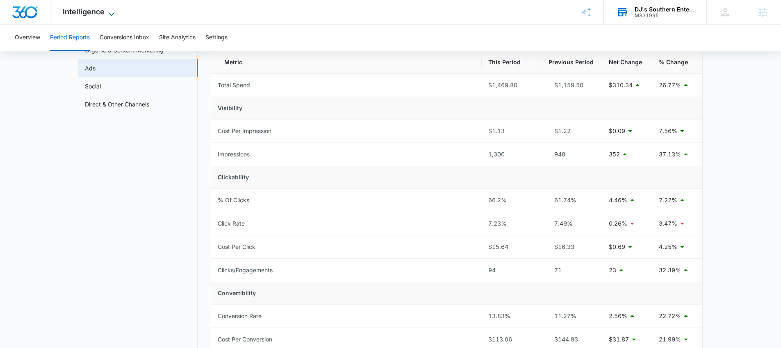
click at [87, 14] on span "Intelligence" at bounding box center [84, 11] width 42 height 9
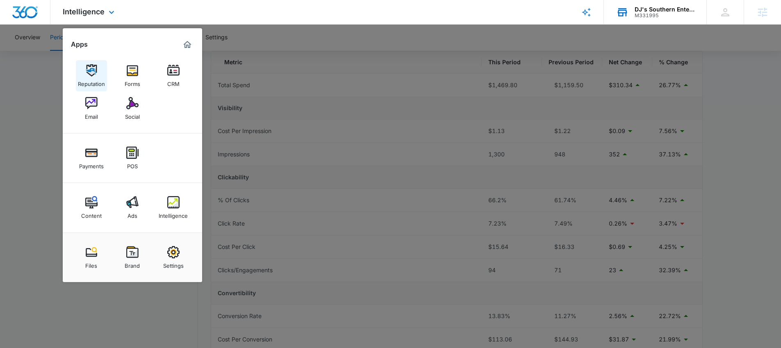
click at [86, 75] on img at bounding box center [91, 70] width 12 height 12
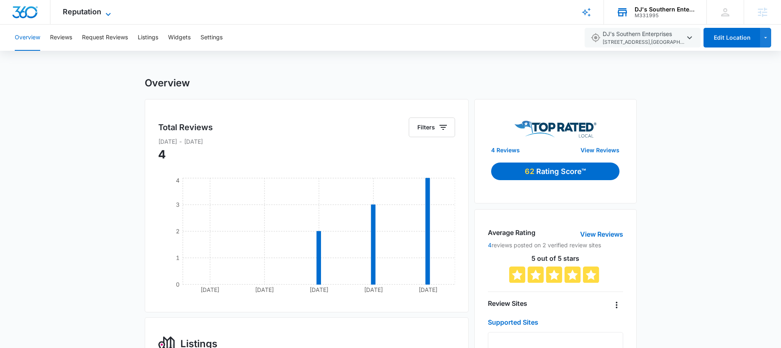
click at [81, 14] on span "Reputation" at bounding box center [82, 11] width 39 height 9
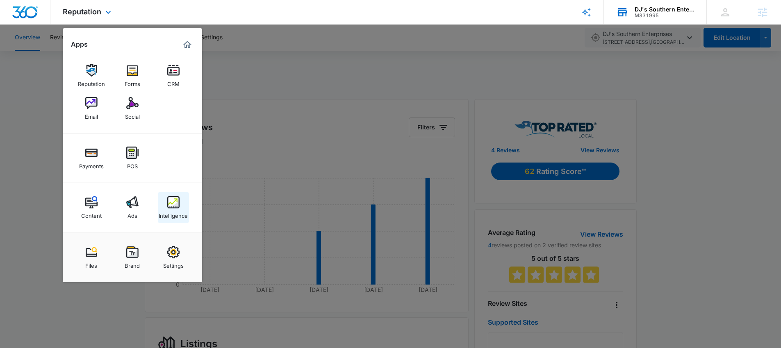
click at [165, 207] on link "Intelligence" at bounding box center [173, 207] width 31 height 31
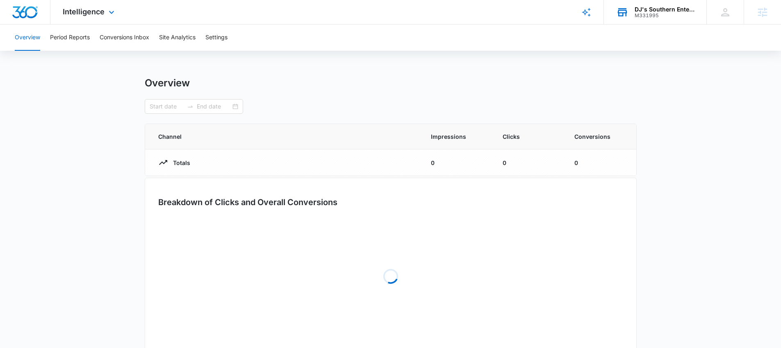
type input "09/01/2025"
type input "09/15/2025"
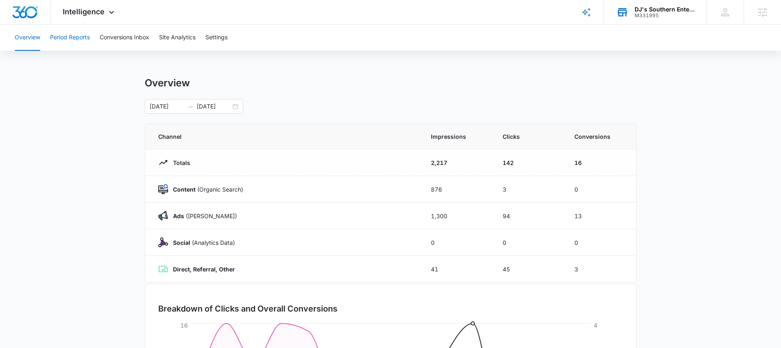
click at [82, 38] on button "Period Reports" at bounding box center [70, 38] width 40 height 26
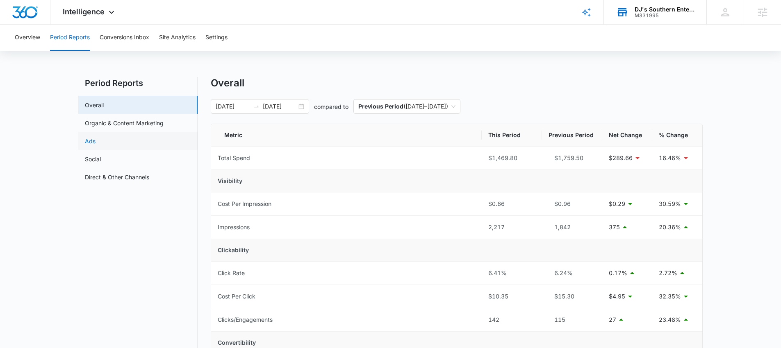
click at [95, 143] on link "Ads" at bounding box center [90, 141] width 11 height 9
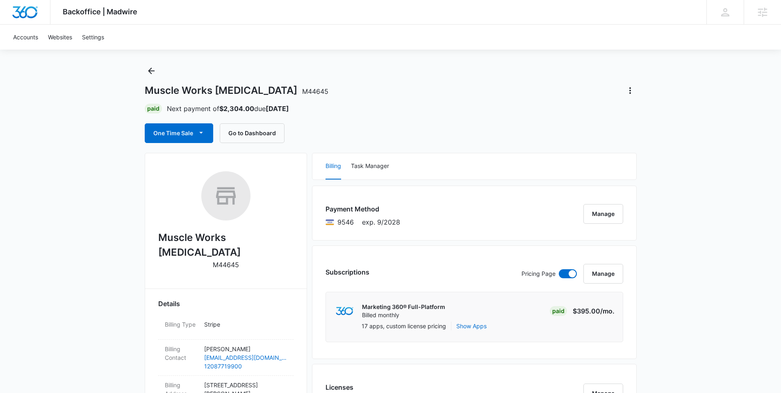
scroll to position [12, 0]
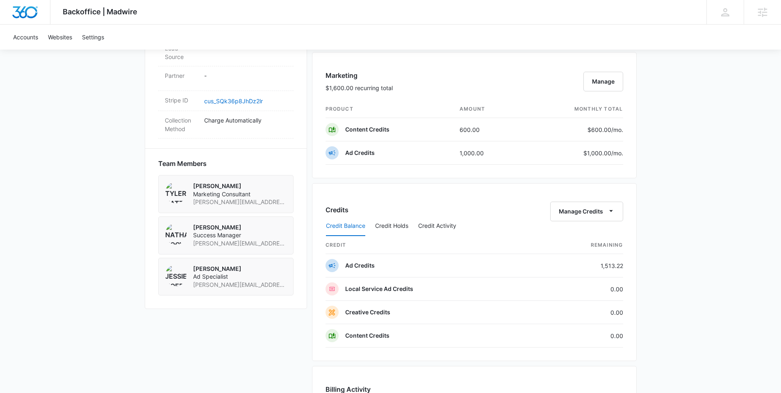
scroll to position [485, 0]
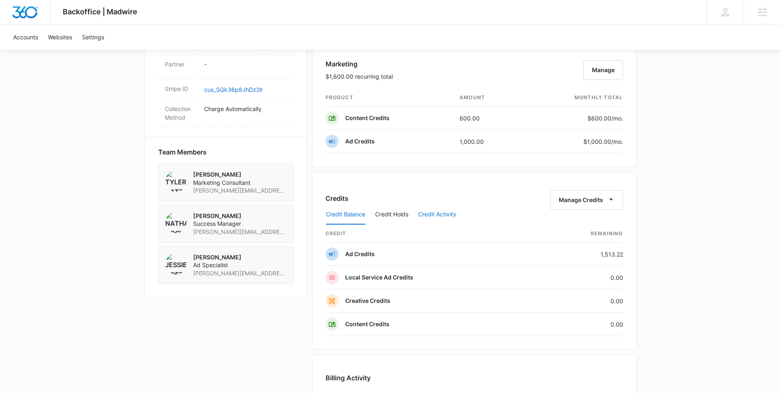
click at [447, 213] on button "Credit Activity" at bounding box center [437, 215] width 38 height 20
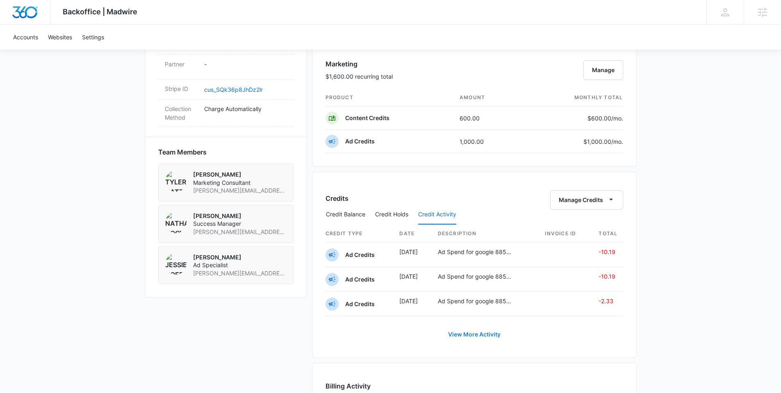
click at [473, 334] on link "View More Activity" at bounding box center [474, 335] width 69 height 20
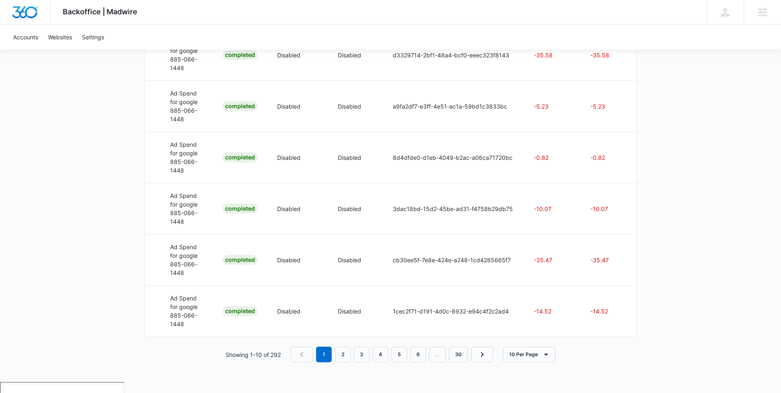
scroll to position [491, 0]
drag, startPoint x: 539, startPoint y: 340, endPoint x: 501, endPoint y: 339, distance: 38.1
click at [501, 335] on tr "Ad Credits Sep 14 Sep 14 Ad Spend for google 885-066-1448 Completed Disabled Di…" at bounding box center [303, 309] width 676 height 51
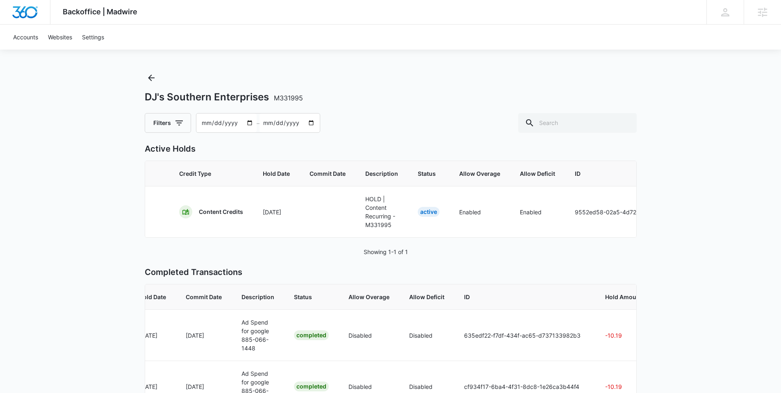
scroll to position [0, 0]
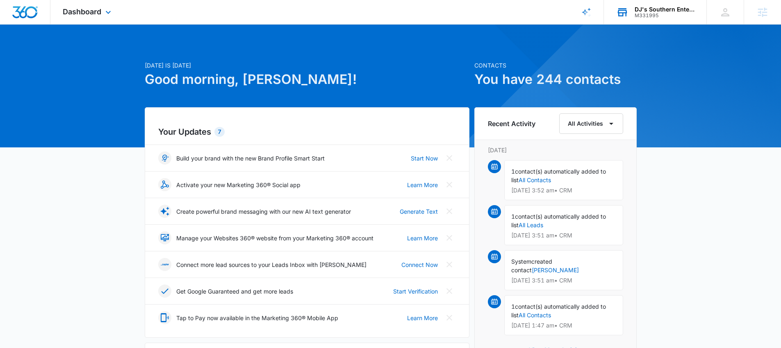
click at [658, 10] on div "DJ's Southern Enterprises" at bounding box center [664, 9] width 60 height 7
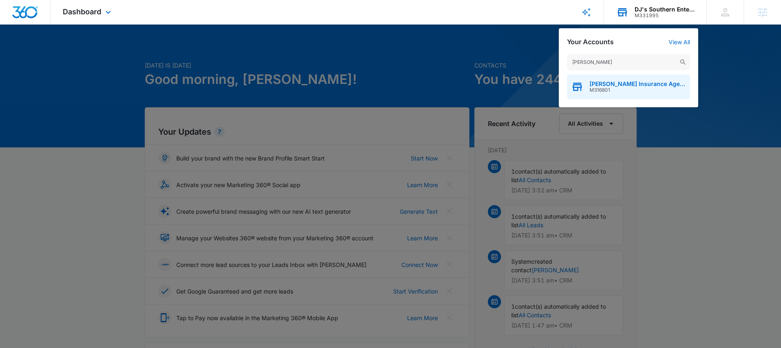
type input "[PERSON_NAME]"
click at [628, 87] on span "M316801" at bounding box center [637, 90] width 96 height 6
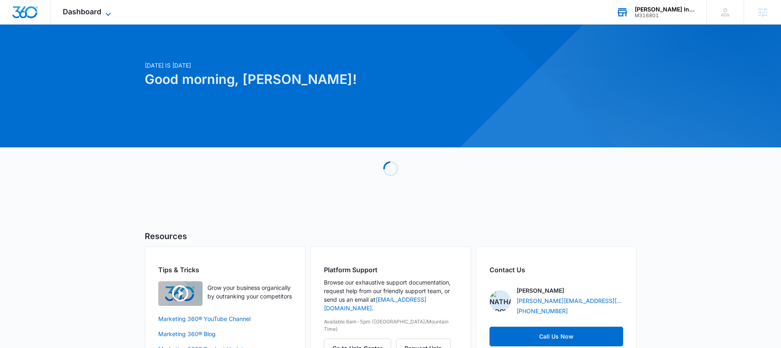
click at [100, 11] on span "Dashboard" at bounding box center [82, 11] width 39 height 9
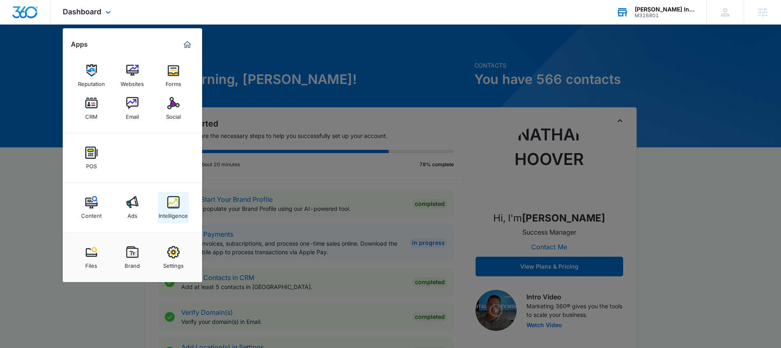
click at [174, 207] on img at bounding box center [173, 202] width 12 height 12
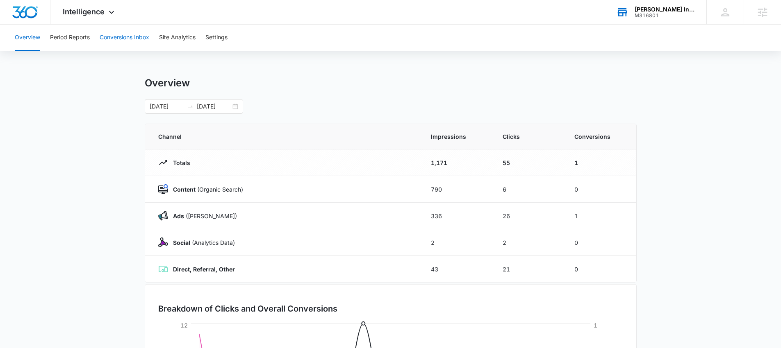
click at [117, 39] on button "Conversions Inbox" at bounding box center [125, 38] width 50 height 26
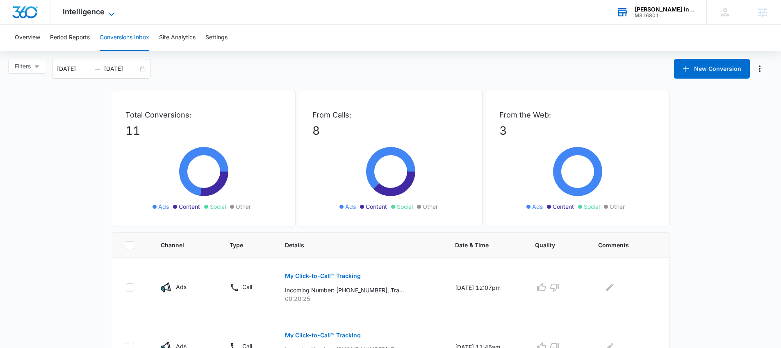
click at [91, 13] on span "Intelligence" at bounding box center [84, 11] width 42 height 9
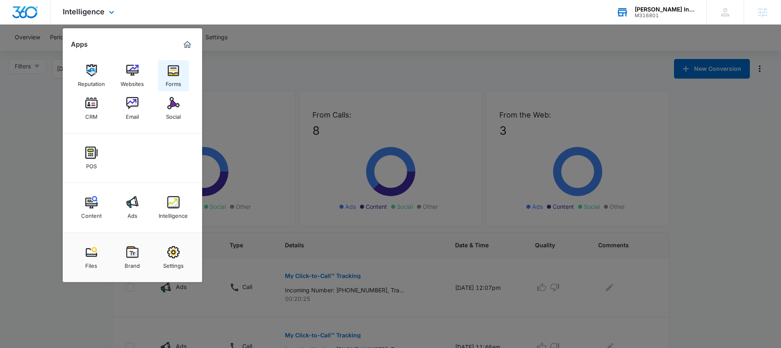
click at [169, 73] on img at bounding box center [173, 70] width 12 height 12
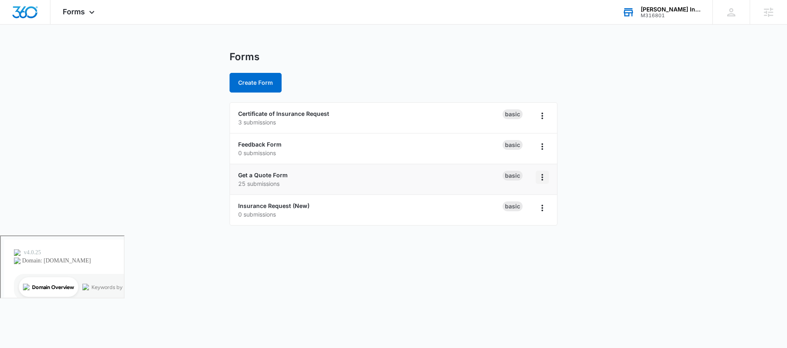
click at [546, 179] on icon "Overflow Menu" at bounding box center [542, 178] width 10 height 10
click at [271, 174] on link "Get a Quote Form" at bounding box center [263, 175] width 50 height 7
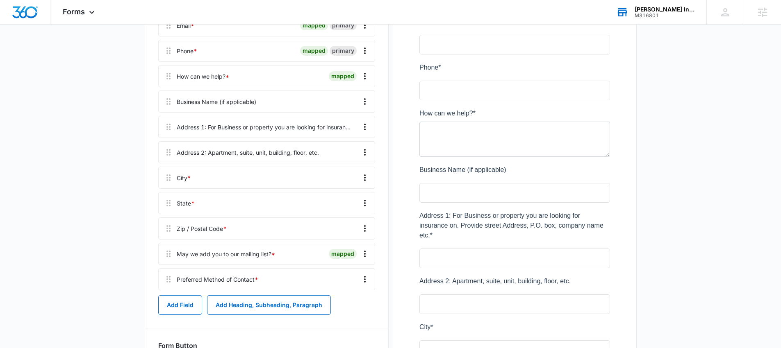
scroll to position [197, 0]
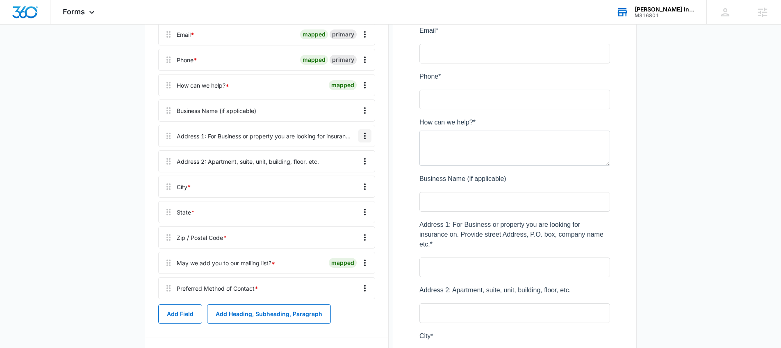
click at [363, 134] on icon "Overflow Menu" at bounding box center [365, 136] width 10 height 10
click at [348, 156] on div "Edit" at bounding box center [342, 159] width 17 height 6
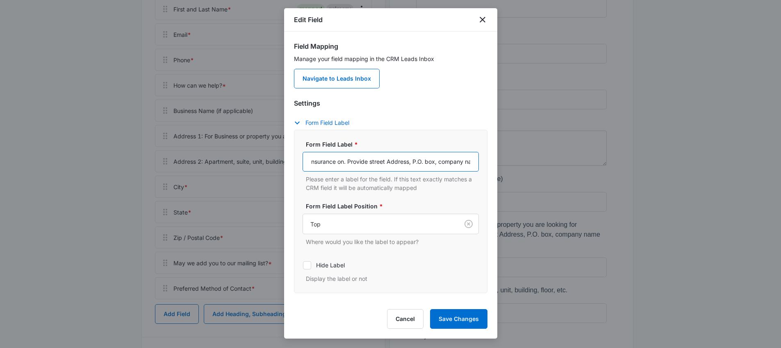
scroll to position [0, 180]
click at [438, 161] on input "Address 1: For Business or property you are looking for insurance on. Provide s…" at bounding box center [390, 162] width 176 height 20
click at [420, 162] on input "Address 1: For Business or property you are looking for insurance on. Provide s…" at bounding box center [390, 162] width 176 height 20
drag, startPoint x: 411, startPoint y: 162, endPoint x: 454, endPoint y: 162, distance: 42.6
click at [454, 162] on input "Address 1: For Business or property you are looking for insurance on. Provide s…" at bounding box center [390, 162] width 176 height 20
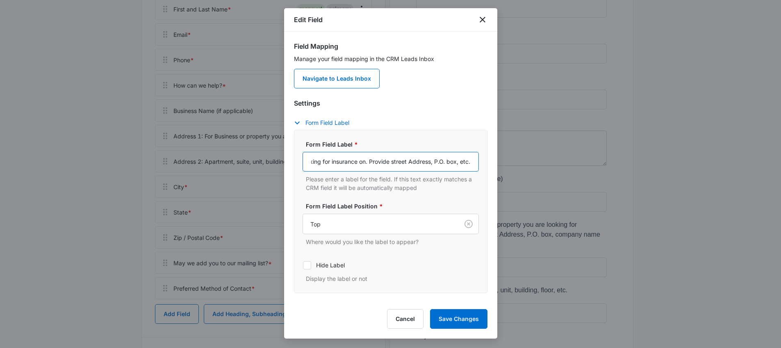
scroll to position [0, 136]
type input "Address 1: For Business or property you are looking for insurance on. Provide s…"
click at [463, 318] on button "Save Changes" at bounding box center [458, 319] width 57 height 20
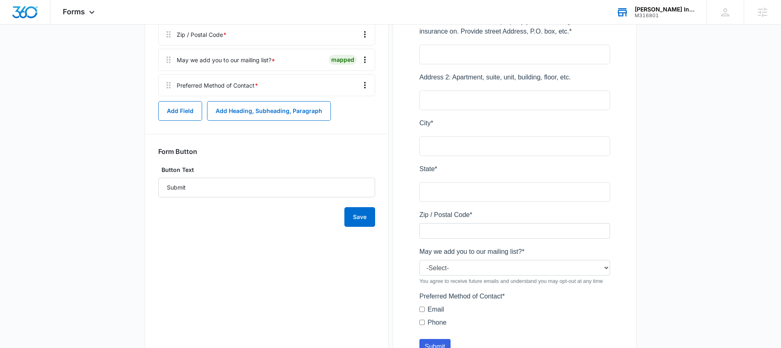
scroll to position [462, 0]
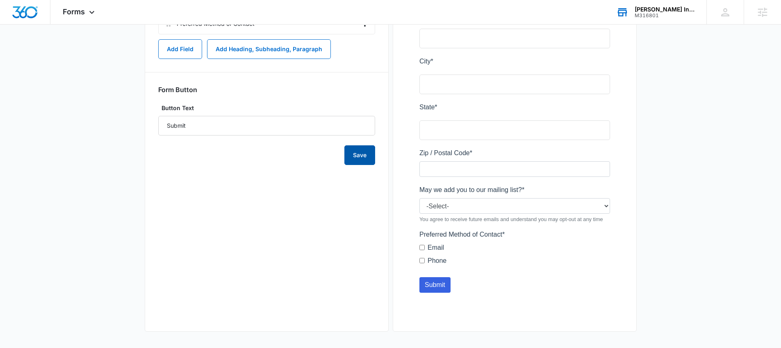
click at [359, 152] on button "Save" at bounding box center [359, 155] width 31 height 20
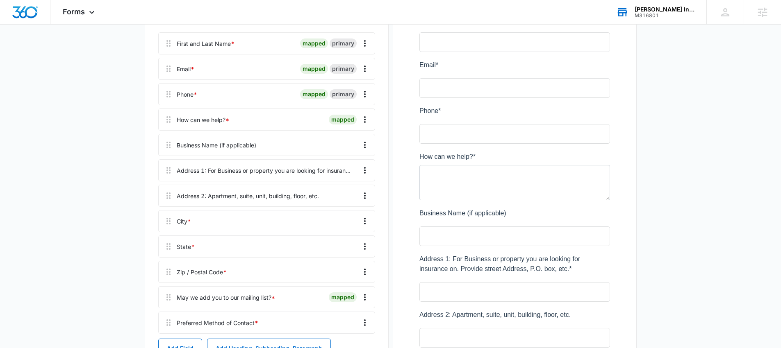
scroll to position [0, 0]
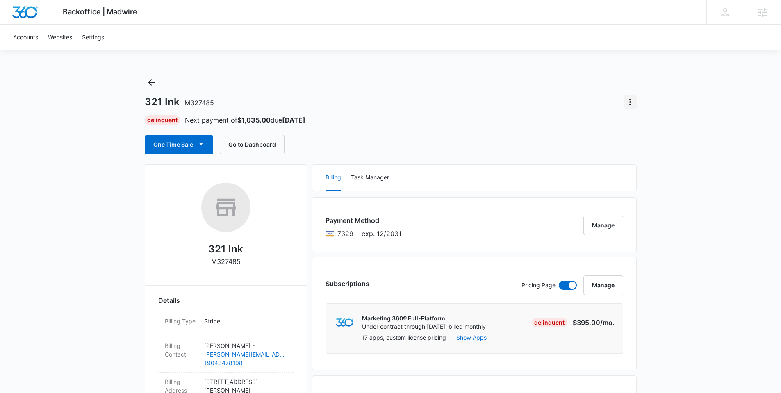
click at [630, 101] on icon "Actions" at bounding box center [630, 102] width 10 height 10
click at [513, 109] on div "321 Ink M327485 Delinquent Next payment of $1,035.00 due [DATE] One Time Sale G…" at bounding box center [391, 115] width 492 height 79
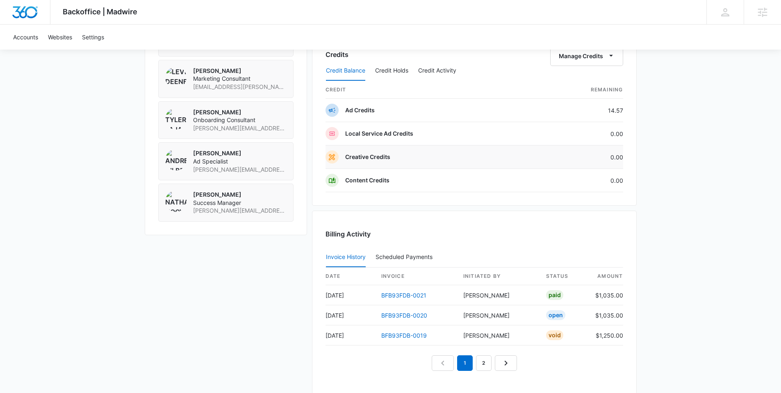
scroll to position [747, 0]
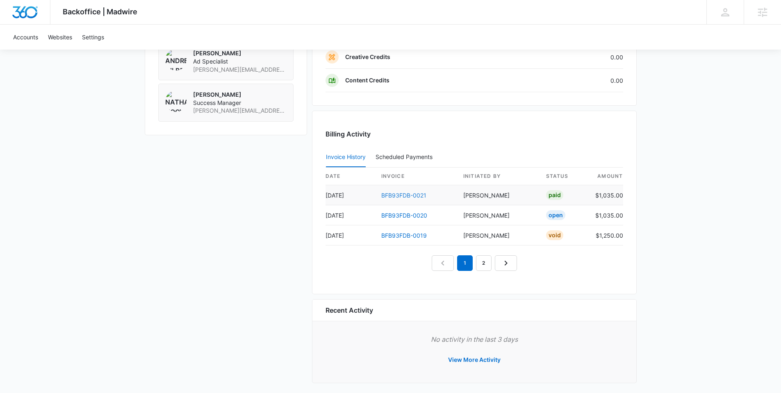
click at [418, 195] on link "BFB93FDB-0021" at bounding box center [403, 195] width 45 height 7
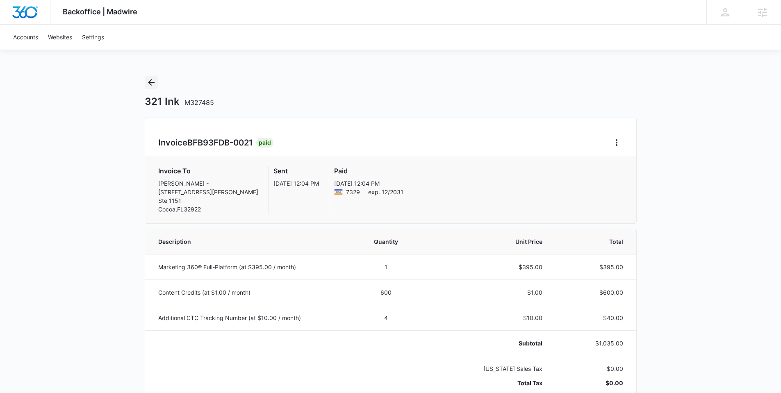
click at [152, 81] on icon "Back" at bounding box center [151, 82] width 10 height 10
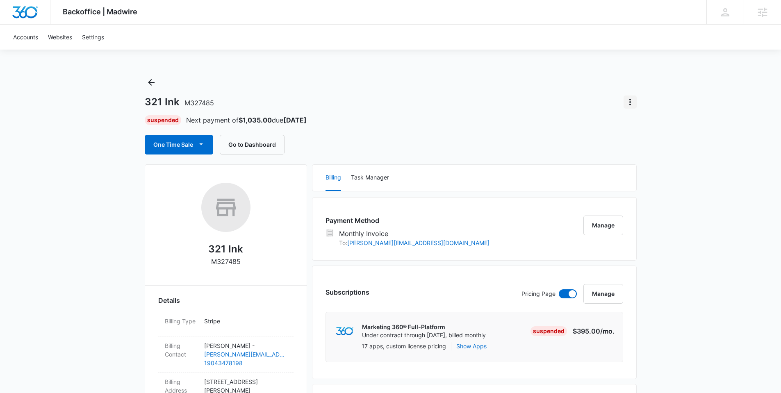
click at [631, 102] on icon "Actions" at bounding box center [630, 102] width 10 height 10
click at [645, 125] on div "Close Account" at bounding box center [653, 125] width 39 height 6
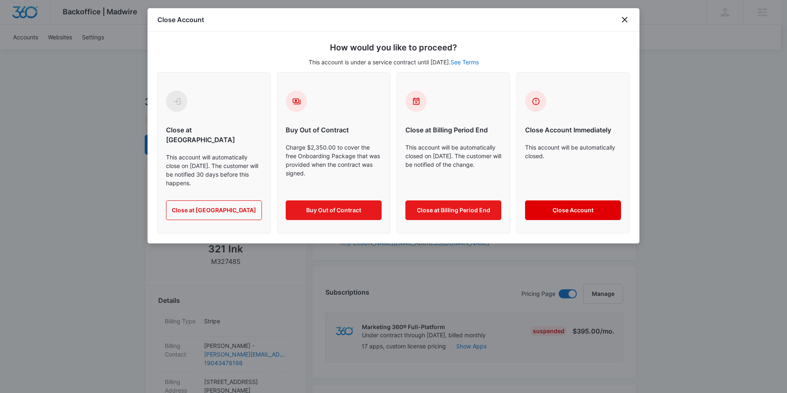
drag, startPoint x: 580, startPoint y: 201, endPoint x: 687, endPoint y: 171, distance: 111.5
click at [579, 200] on button "Close Account" at bounding box center [573, 210] width 96 height 20
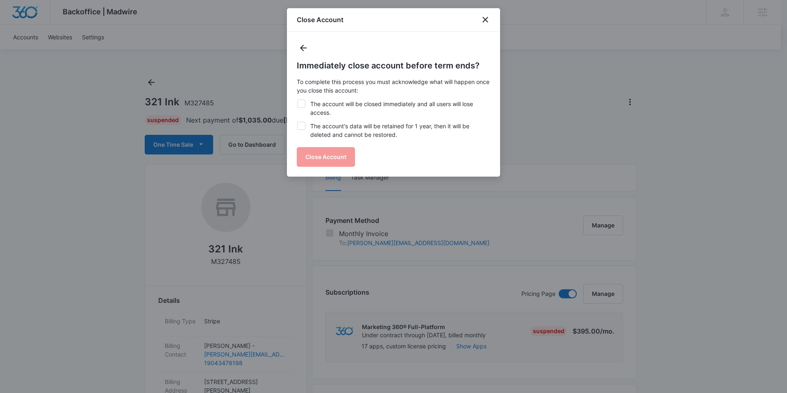
click at [302, 123] on icon at bounding box center [301, 125] width 7 height 7
click at [297, 122] on input "The account's data will be retained for 1 year, then it will be deleted and can…" at bounding box center [297, 122] width 0 height 0
checkbox input "true"
click at [302, 105] on icon at bounding box center [301, 103] width 7 height 7
click at [297, 100] on input "The account will be closed immediately and all users will lose access." at bounding box center [297, 100] width 0 height 0
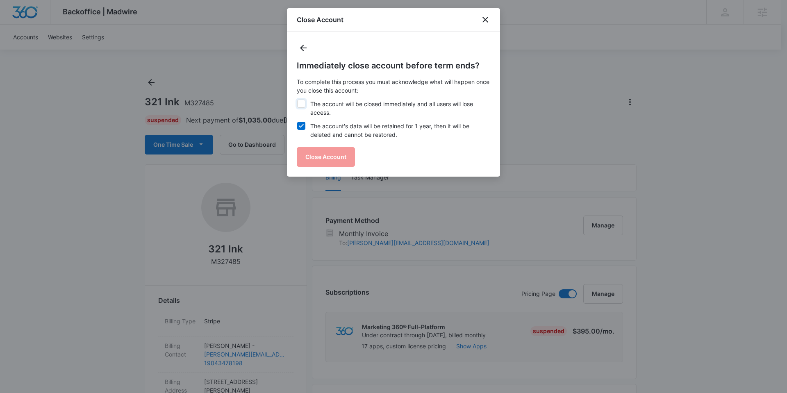
checkbox input "true"
drag, startPoint x: 331, startPoint y: 157, endPoint x: 441, endPoint y: 125, distance: 115.0
click at [441, 125] on div "Immediately close account before term ends? To complete this process you must a…" at bounding box center [393, 112] width 193 height 107
click at [484, 21] on icon "close" at bounding box center [485, 20] width 6 height 6
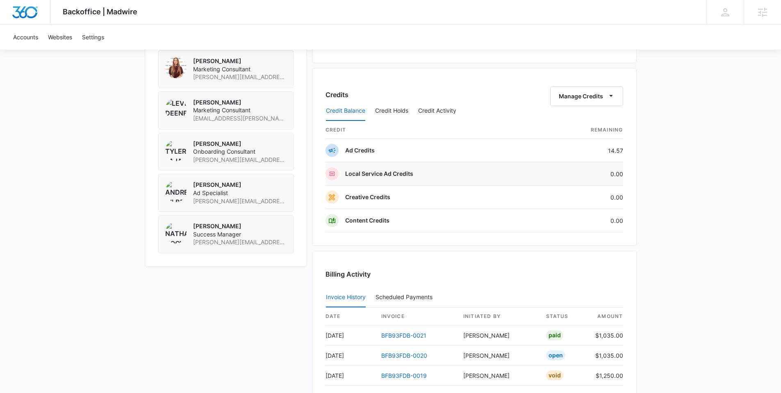
scroll to position [708, 0]
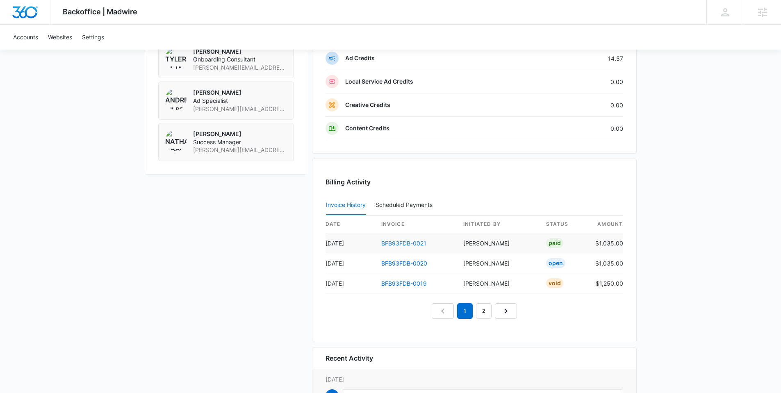
click at [407, 244] on link "BFB93FDB-0021" at bounding box center [403, 243] width 45 height 7
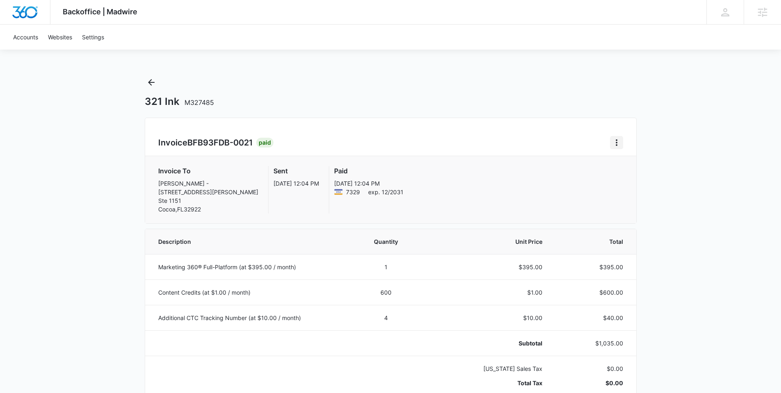
click at [616, 142] on icon "Home" at bounding box center [617, 142] width 2 height 7
click at [632, 162] on link "Download Invoice" at bounding box center [644, 165] width 48 height 7
click at [150, 82] on icon "Back" at bounding box center [151, 82] width 7 height 7
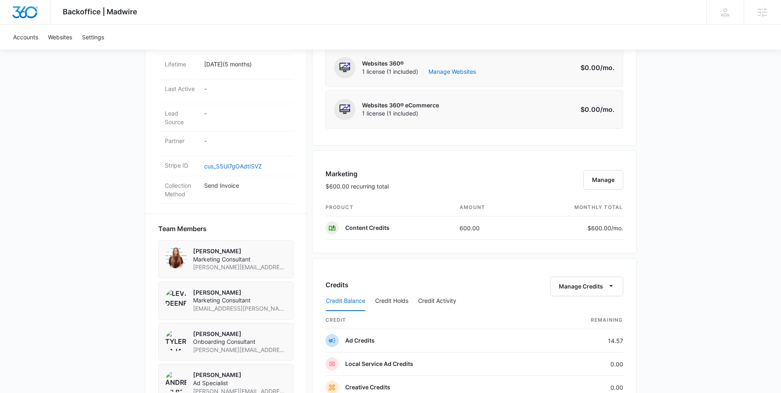
scroll to position [671, 0]
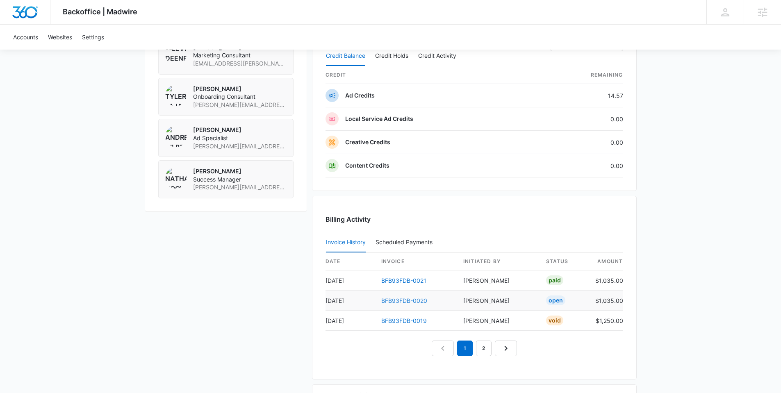
click at [402, 299] on link "BFB93FDB-0020" at bounding box center [404, 300] width 46 height 7
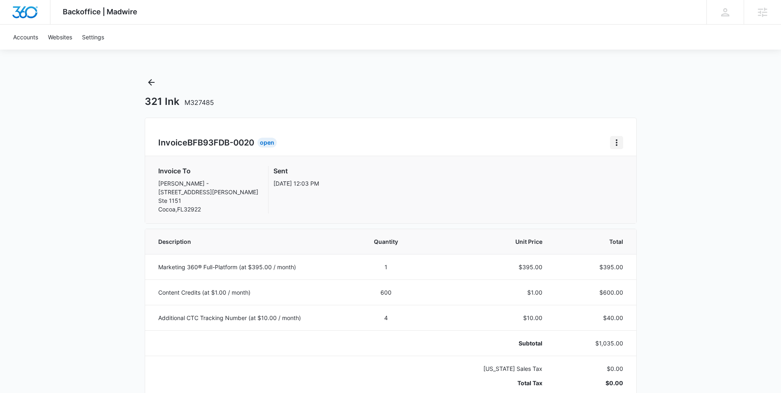
click at [618, 144] on icon "Home" at bounding box center [616, 143] width 10 height 10
click at [625, 162] on link "Download Invoice" at bounding box center [644, 165] width 48 height 7
click at [154, 81] on icon "Back" at bounding box center [151, 82] width 10 height 10
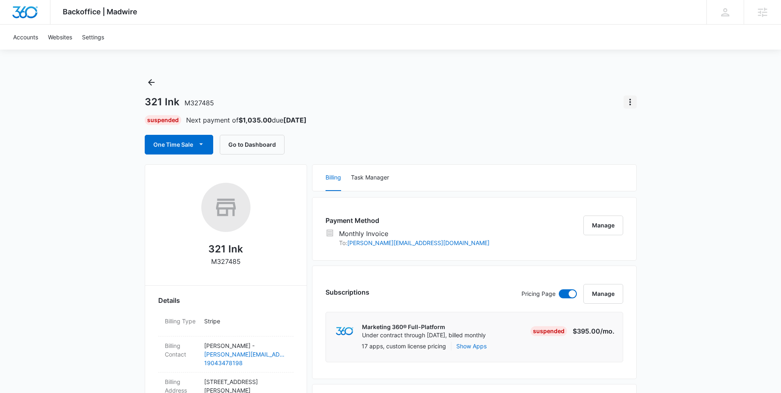
click at [631, 104] on icon "Actions" at bounding box center [630, 102] width 10 height 10
click at [643, 120] on button "Close Account" at bounding box center [658, 125] width 68 height 12
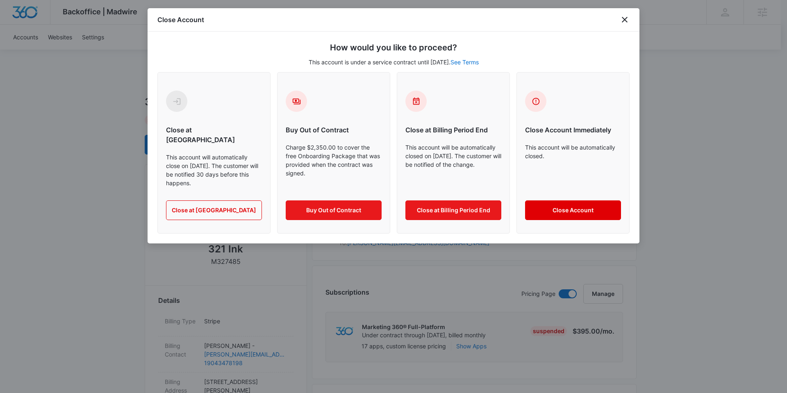
click at [570, 200] on button "Close Account" at bounding box center [573, 210] width 96 height 20
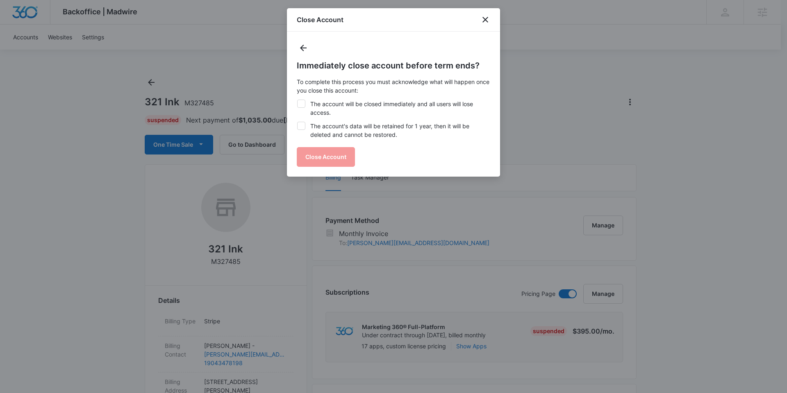
click at [304, 104] on label "The account will be closed immediately and all users will lose access." at bounding box center [393, 108] width 193 height 17
click at [297, 100] on input "The account will be closed immediately and all users will lose access." at bounding box center [297, 100] width 0 height 0
checkbox input "true"
click at [304, 124] on icon at bounding box center [301, 125] width 7 height 7
click at [297, 122] on input "The account's data will be retained for 1 year, then it will be deleted and can…" at bounding box center [297, 122] width 0 height 0
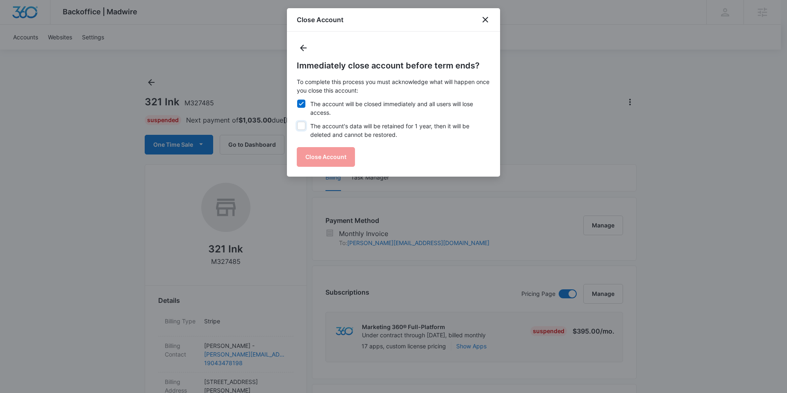
checkbox input "true"
click at [328, 156] on button "Close Account" at bounding box center [326, 157] width 58 height 20
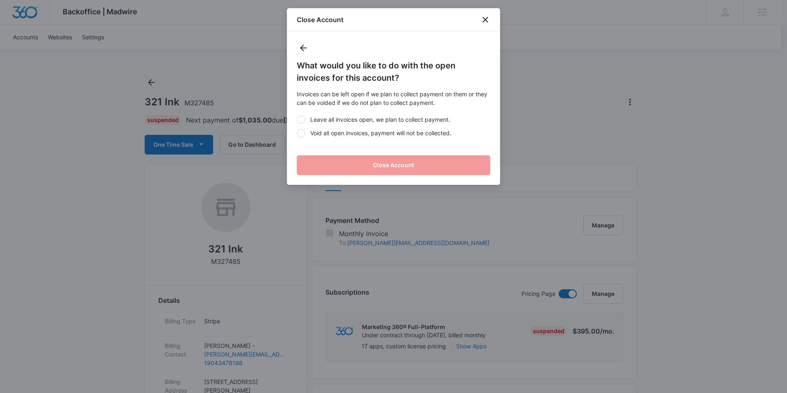
click at [304, 133] on div at bounding box center [301, 133] width 8 height 8
click at [297, 133] on input "Void all open invoices, payment will not be collected." at bounding box center [297, 133] width 0 height 0
radio input "true"
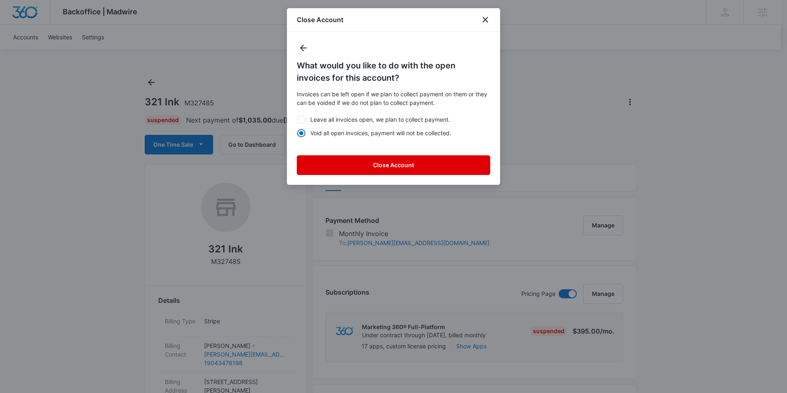
click at [382, 166] on button "Close Account" at bounding box center [393, 165] width 193 height 20
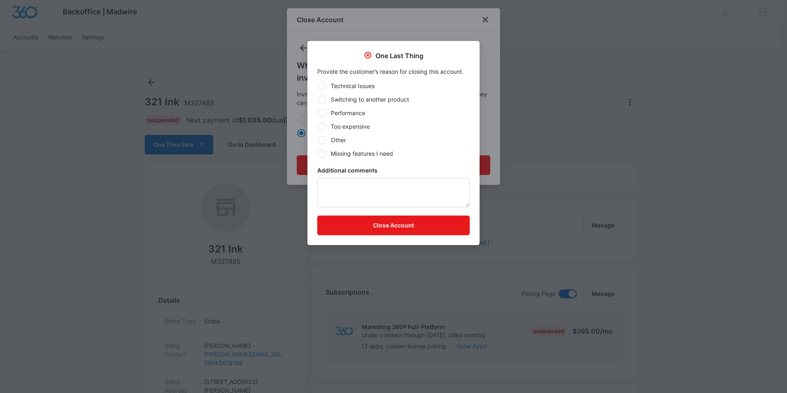
click at [320, 125] on div at bounding box center [322, 127] width 8 height 8
click at [318, 126] on input "Too expensive" at bounding box center [317, 126] width 0 height 0
radio input "true"
click at [348, 196] on textarea "Additional comments" at bounding box center [393, 193] width 152 height 30
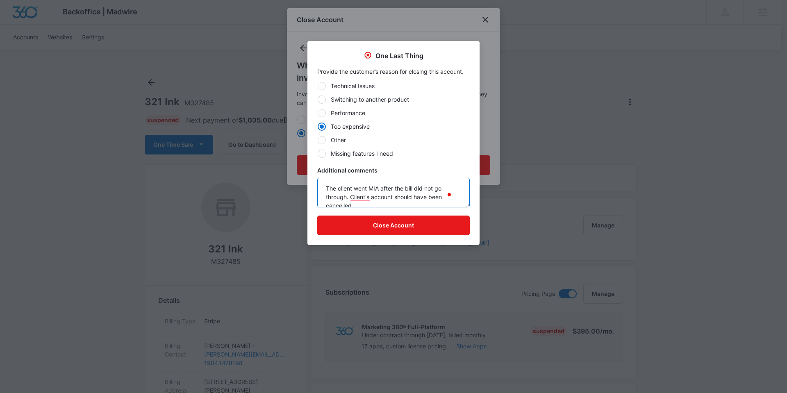
click at [405, 186] on textarea "The client went MIA after the bill did not go through. Client's account should …" at bounding box center [393, 193] width 152 height 30
click at [391, 196] on textarea "The client went MIA after their August bill did not go through. The client's ac…" at bounding box center [393, 193] width 152 height 30
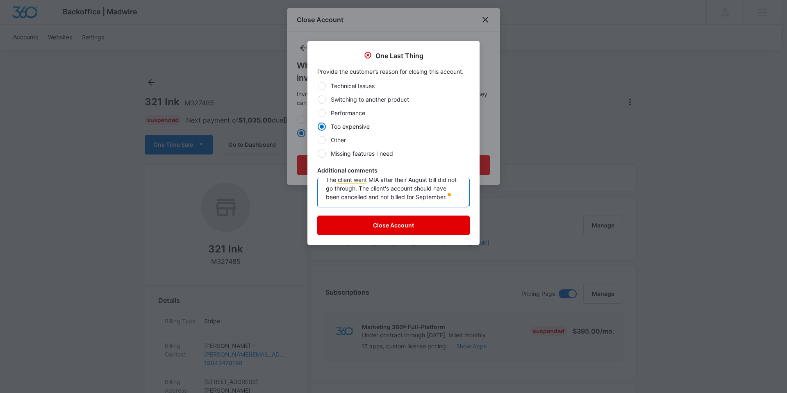
type textarea "The client went MIA after their August bill did not go through. The client's ac…"
click at [398, 224] on button "Close Account" at bounding box center [393, 226] width 152 height 20
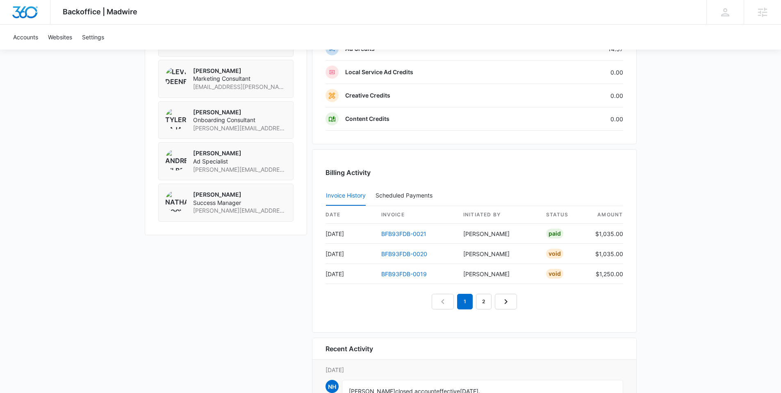
scroll to position [640, 0]
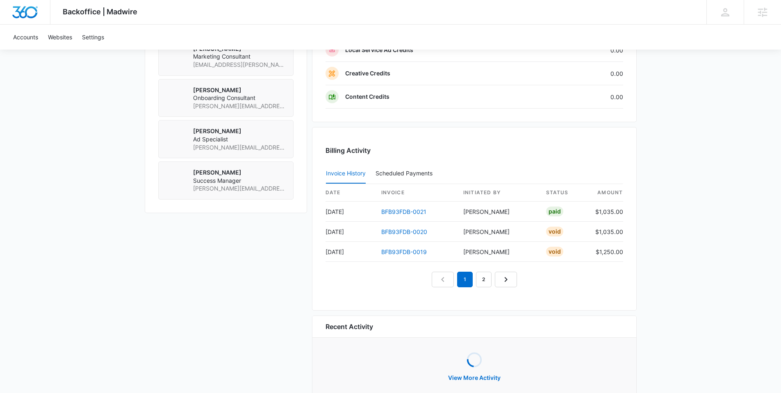
scroll to position [693, 0]
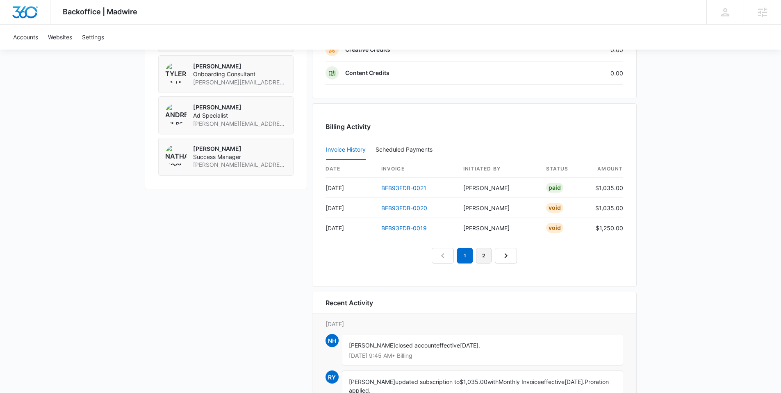
click at [481, 254] on link "2" at bounding box center [484, 256] width 16 height 16
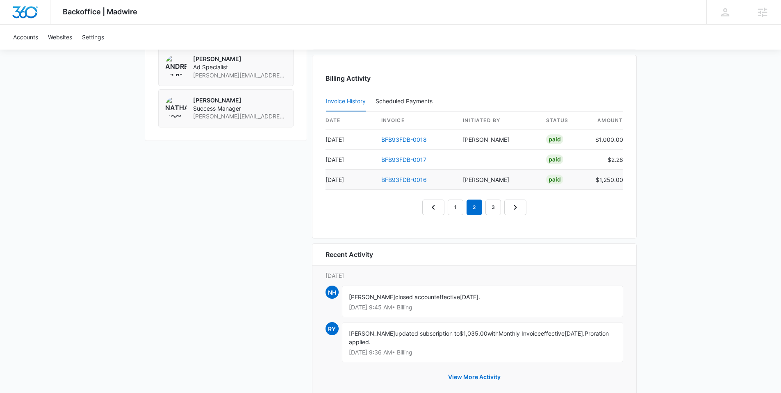
scroll to position [693, 0]
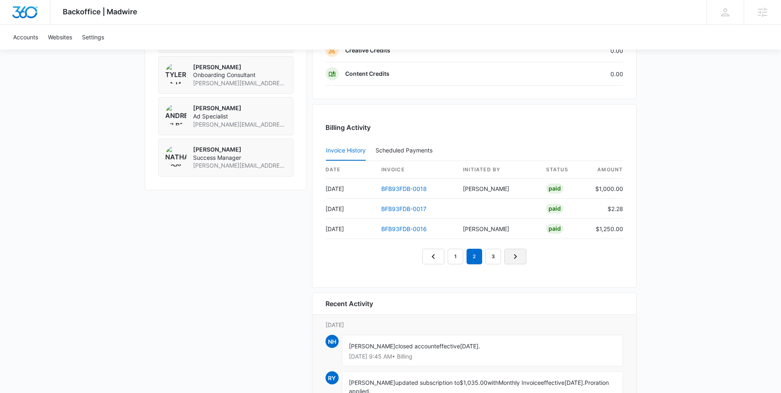
click at [519, 255] on icon "Next Page" at bounding box center [515, 257] width 10 height 10
click at [517, 251] on link "Next Page" at bounding box center [524, 257] width 22 height 16
click at [522, 250] on nav "1 2 3 4 5" at bounding box center [474, 257] width 142 height 16
click at [535, 254] on icon "Next Page" at bounding box center [534, 257] width 10 height 10
click at [535, 254] on nav "1 2 3 4 5" at bounding box center [474, 257] width 142 height 16
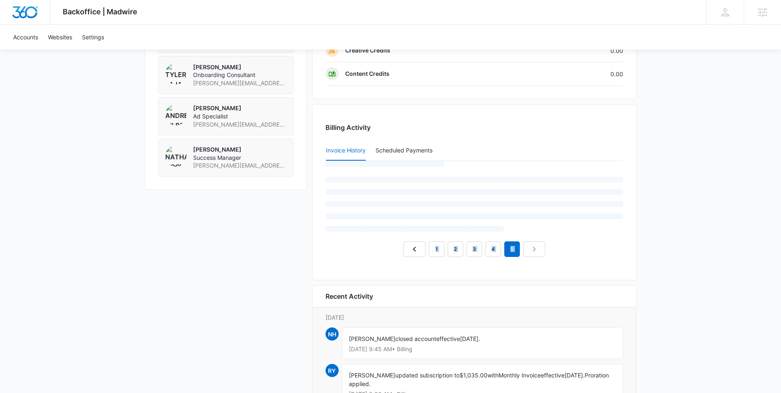
click at [535, 250] on nav "1 2 3 4 5" at bounding box center [474, 249] width 142 height 16
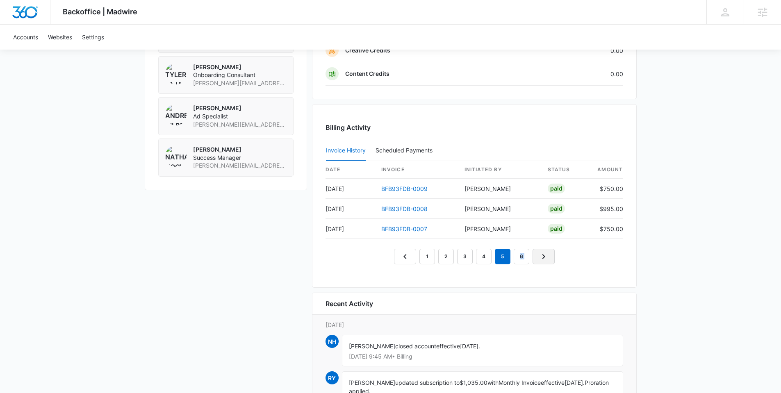
click at [535, 250] on link "Next Page" at bounding box center [543, 257] width 22 height 16
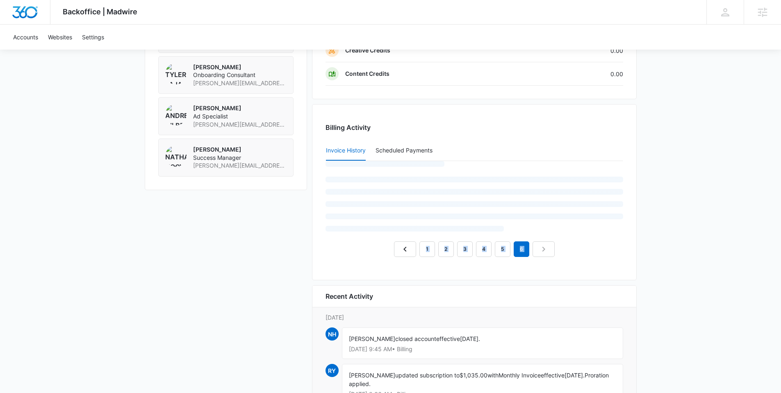
click at [535, 250] on nav "1 2 3 4 5 6" at bounding box center [474, 249] width 161 height 16
click at [543, 250] on nav "1 2 3 4 5 6" at bounding box center [474, 249] width 161 height 16
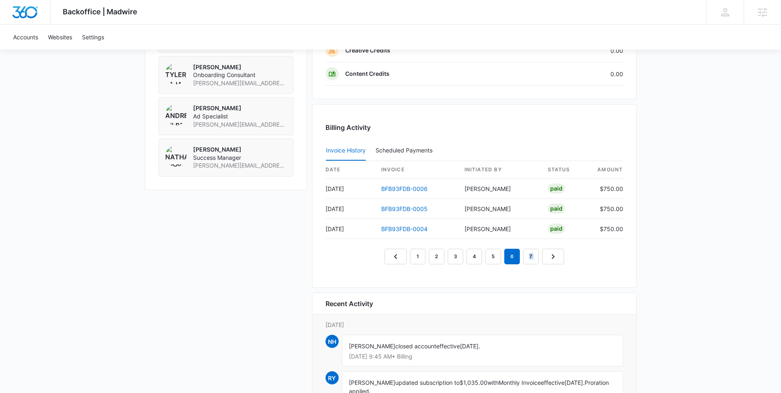
click at [543, 250] on link "Next Page" at bounding box center [553, 257] width 22 height 16
click at [554, 255] on nav "1 2 3 4 5 6 7" at bounding box center [473, 257] width 179 height 16
click at [555, 255] on nav "1 2 3 4 5 6 7" at bounding box center [473, 257] width 179 height 16
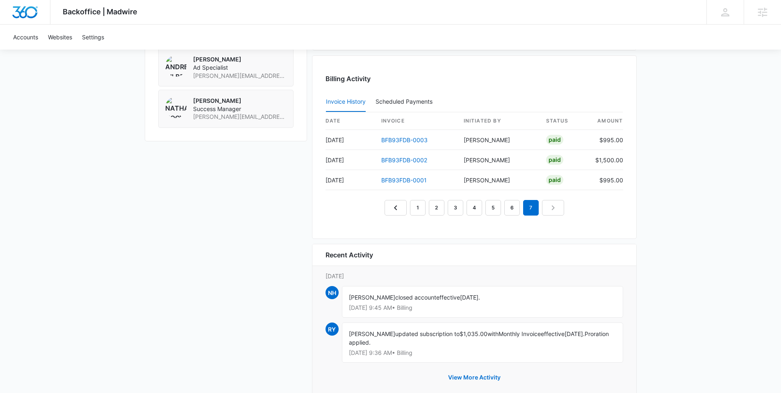
scroll to position [735, 0]
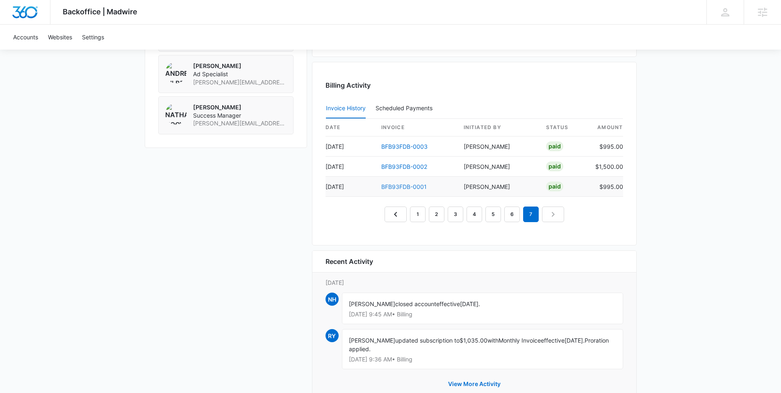
click at [405, 185] on link "BFB93FDB-0001" at bounding box center [403, 186] width 45 height 7
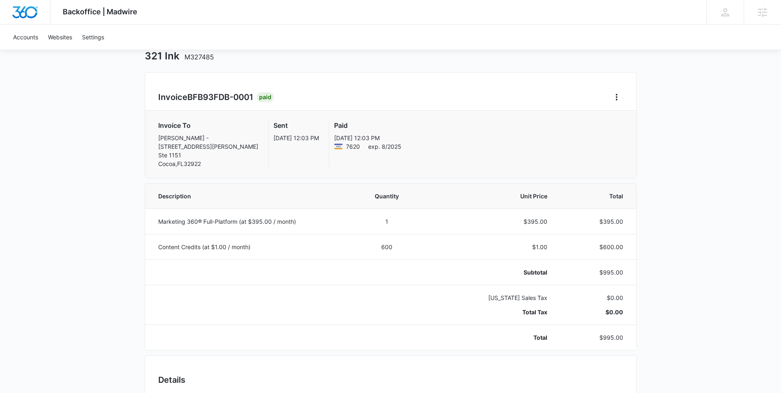
scroll to position [38, 0]
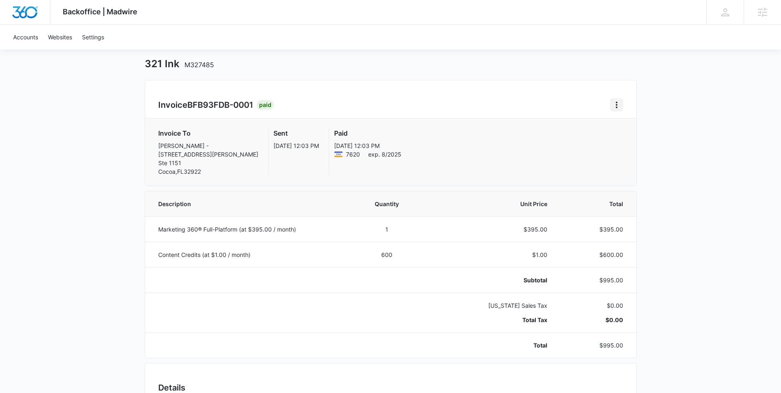
click at [619, 107] on icon "Home" at bounding box center [616, 105] width 10 height 10
click at [129, 141] on div "Backoffice | Madwire Apps Settings Nathan Hoover nathan.hoover@madwire.com My P…" at bounding box center [390, 368] width 781 height 812
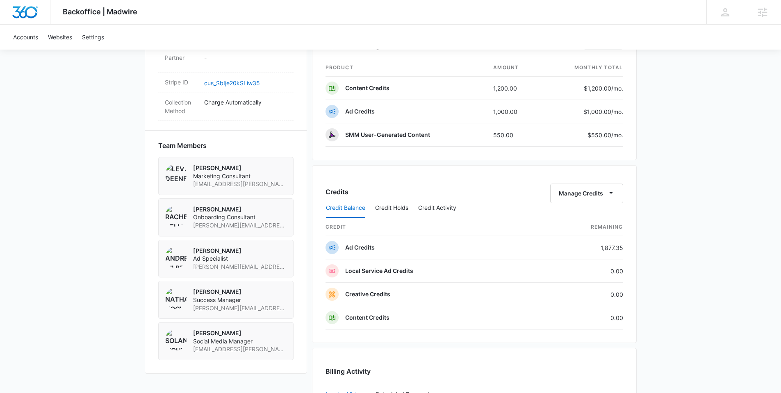
scroll to position [654, 0]
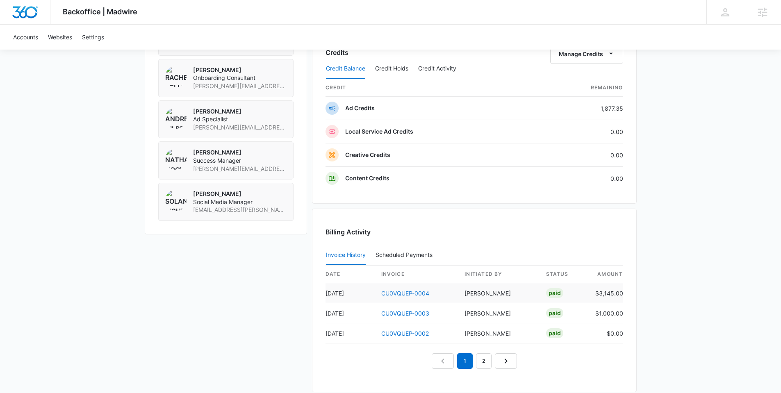
click at [396, 292] on link "CU0VQUEP-0004" at bounding box center [405, 293] width 48 height 7
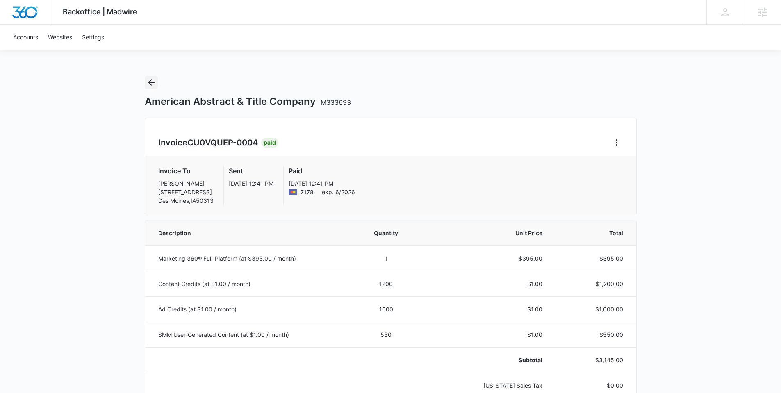
click at [150, 80] on icon "Back" at bounding box center [151, 82] width 10 height 10
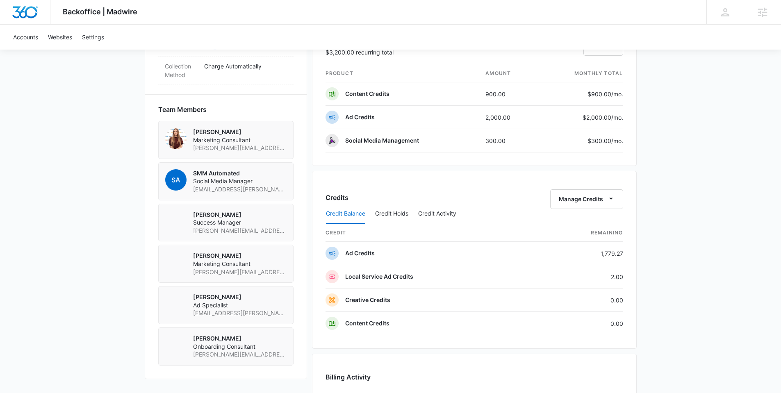
scroll to position [560, 0]
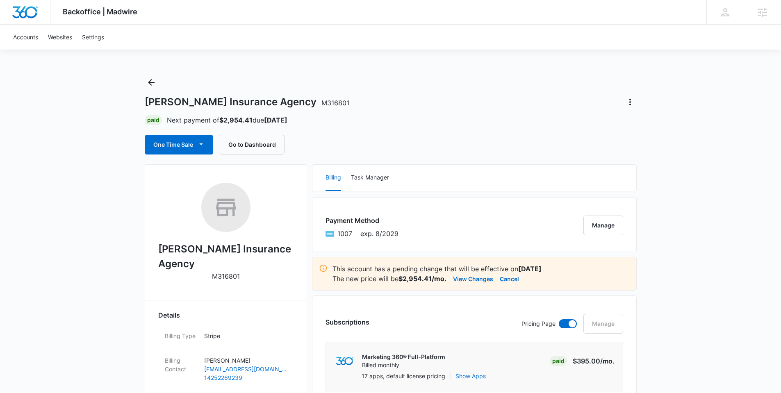
scroll to position [267, 0]
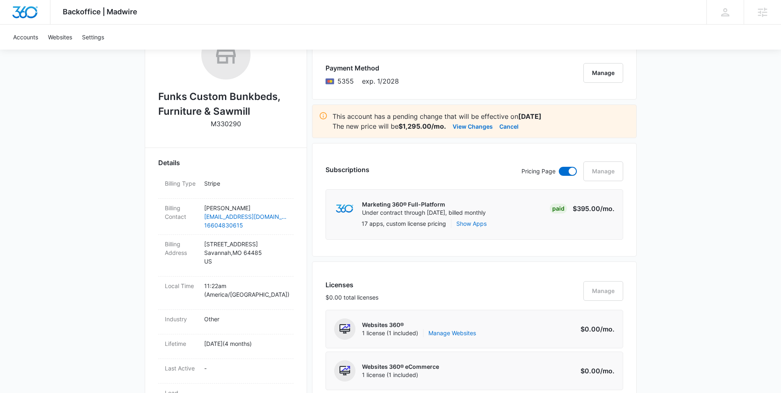
scroll to position [158, 0]
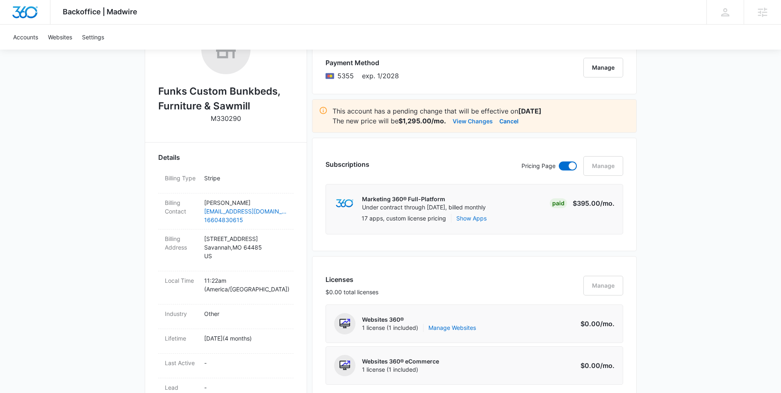
click at [477, 122] on button "View Changes" at bounding box center [472, 121] width 40 height 10
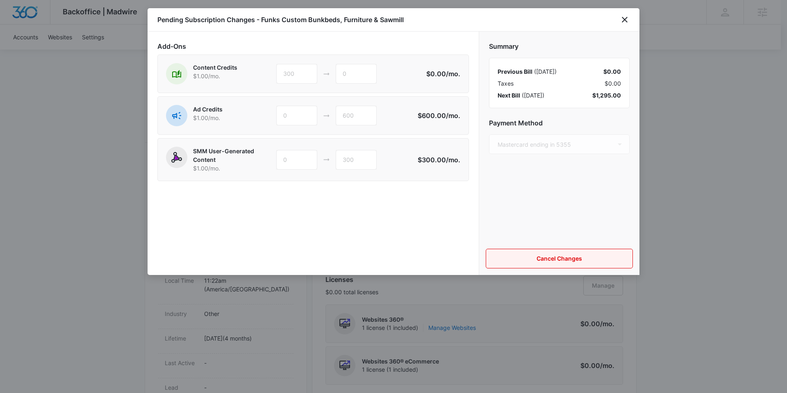
drag, startPoint x: 536, startPoint y: 258, endPoint x: 536, endPoint y: 183, distance: 75.0
click at [536, 183] on div "Summary Previous Bill ( Sep 15 ) $0.00 Taxes $0.00 Next Bill ( Sep 17 ) $1,295.…" at bounding box center [559, 153] width 161 height 243
click at [625, 18] on icon "close" at bounding box center [625, 20] width 6 height 6
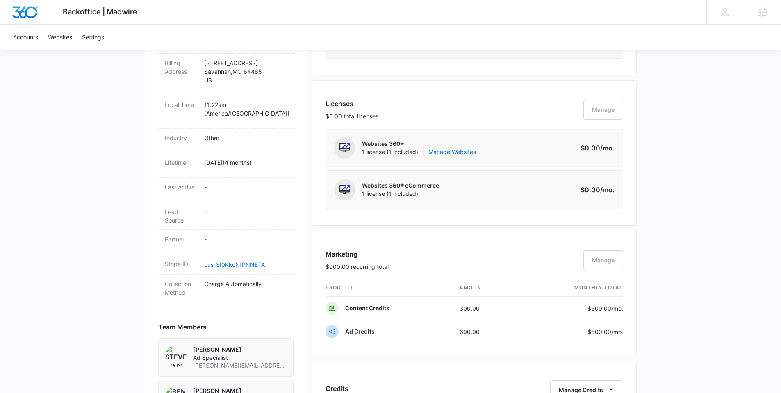
scroll to position [142, 0]
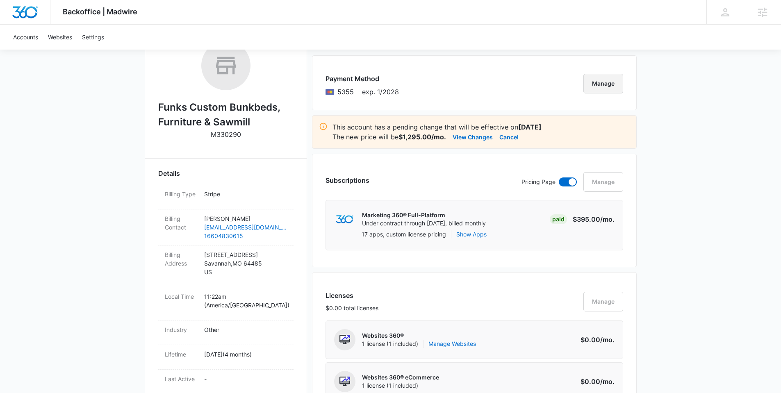
click at [594, 84] on button "Manage" at bounding box center [603, 84] width 40 height 20
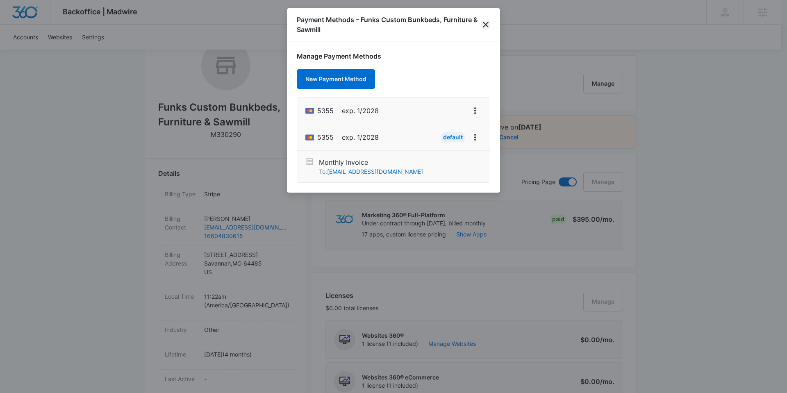
click at [488, 26] on icon "close" at bounding box center [486, 25] width 10 height 10
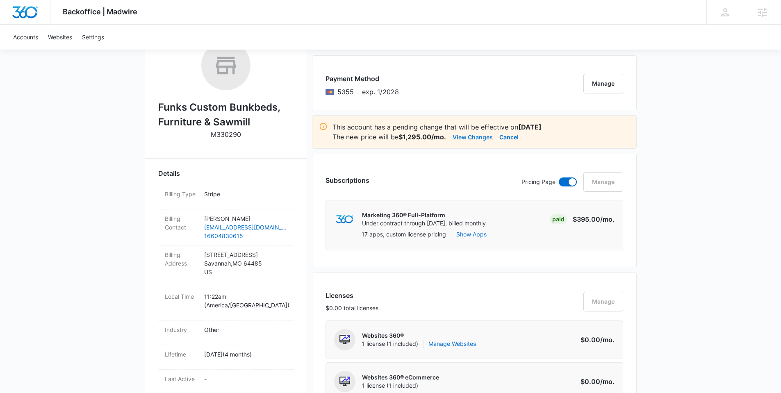
click at [471, 137] on button "View Changes" at bounding box center [472, 137] width 40 height 10
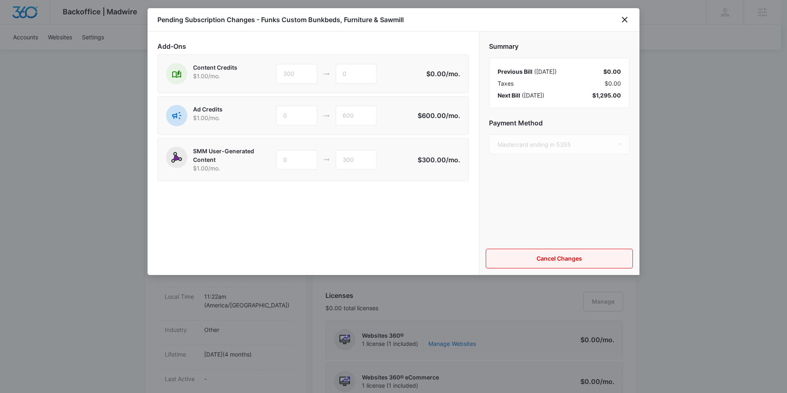
click at [532, 252] on button "Cancel Changes" at bounding box center [559, 259] width 147 height 20
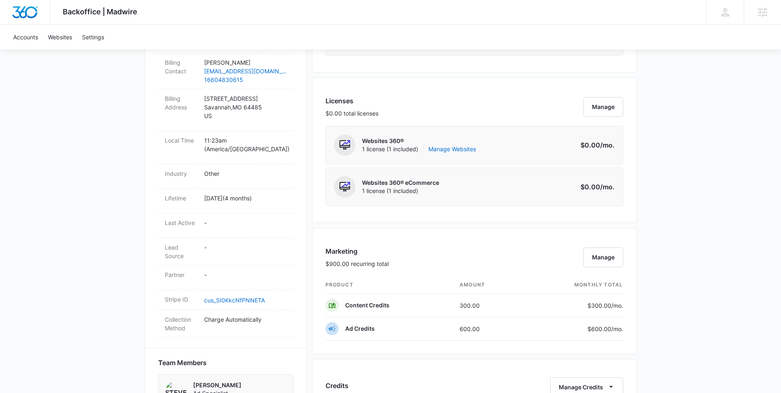
scroll to position [207, 0]
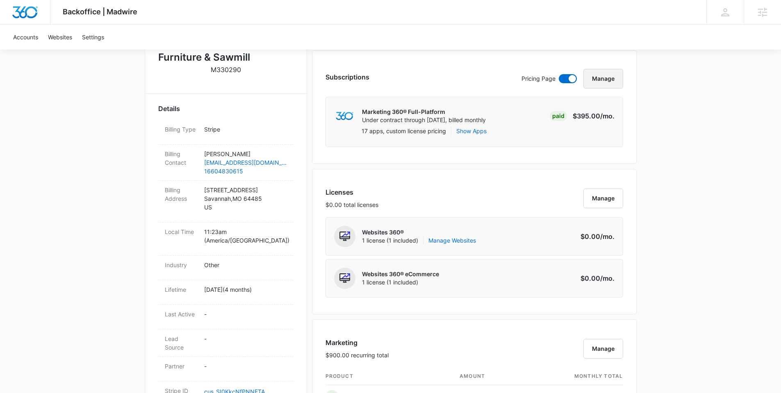
click at [604, 81] on button "Manage" at bounding box center [603, 79] width 40 height 20
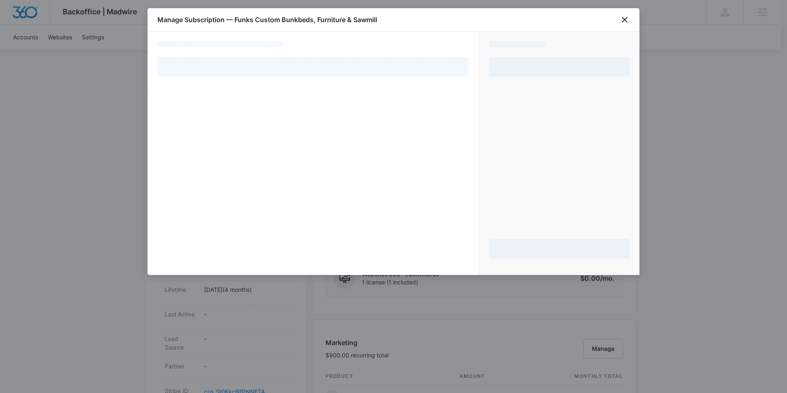
select select "pm_1Rb6zmA4n8RTgNjUoRTCRGIO"
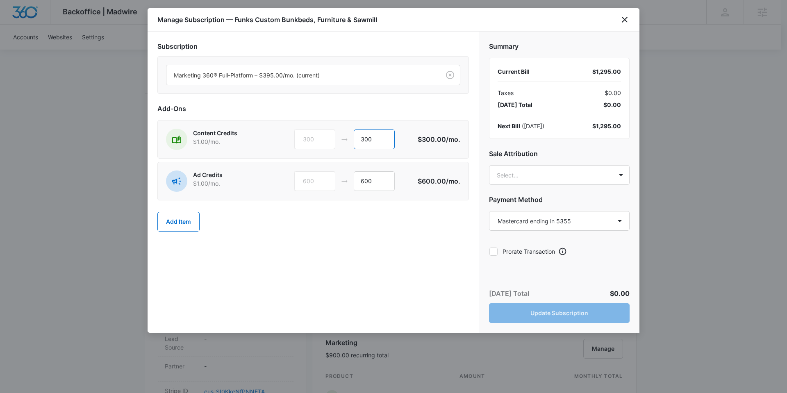
drag, startPoint x: 373, startPoint y: 141, endPoint x: 358, endPoint y: 140, distance: 15.2
click at [358, 140] on input "300" at bounding box center [374, 139] width 41 height 20
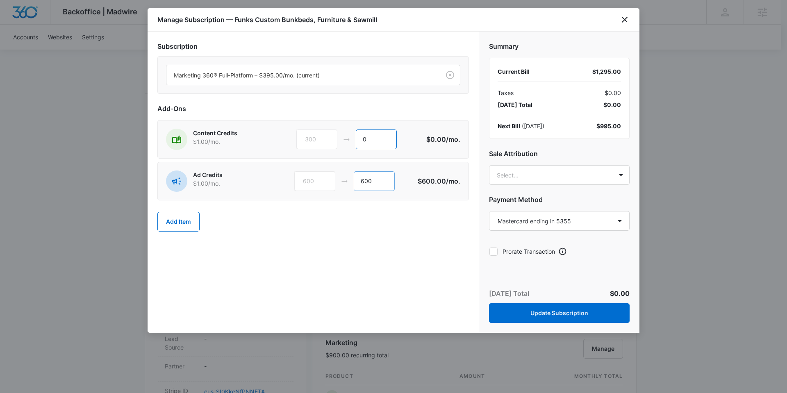
type input "0"
click at [364, 178] on input "600" at bounding box center [374, 181] width 41 height 20
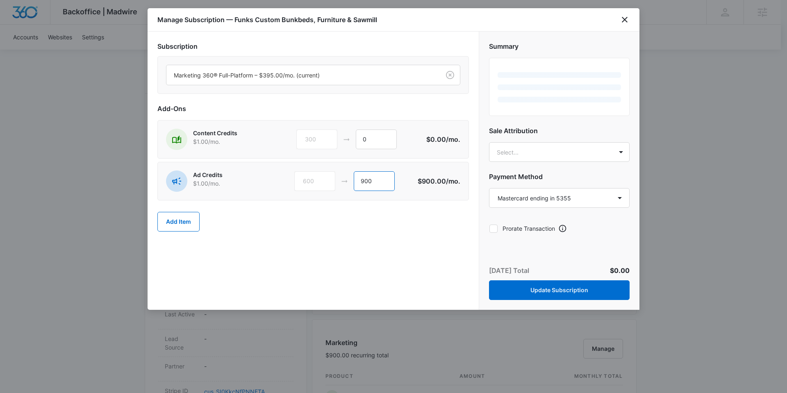
type input "900"
click at [405, 250] on div "Subscription Marketing 360® Full-Platform – $395.00/mo. (current) Add-Ons Conte…" at bounding box center [313, 171] width 331 height 278
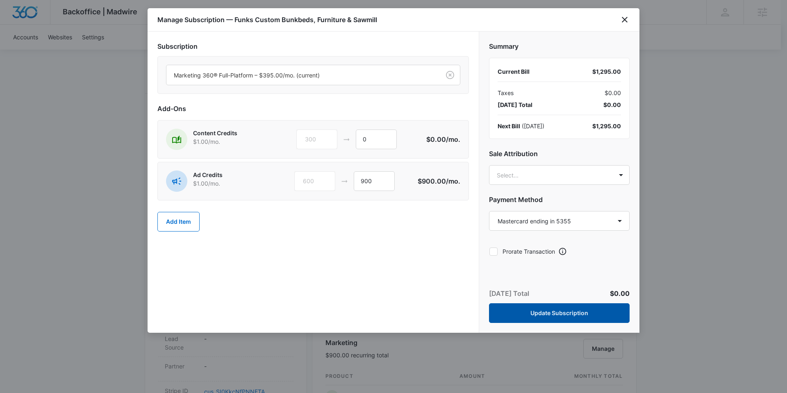
click at [579, 311] on button "Update Subscription" at bounding box center [559, 313] width 141 height 20
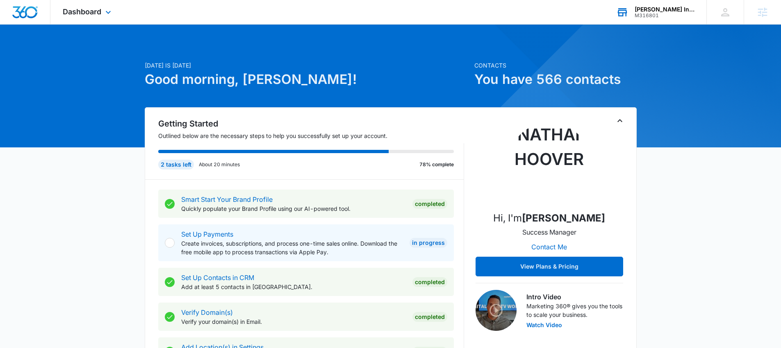
click at [646, 13] on div "M316801" at bounding box center [664, 16] width 60 height 6
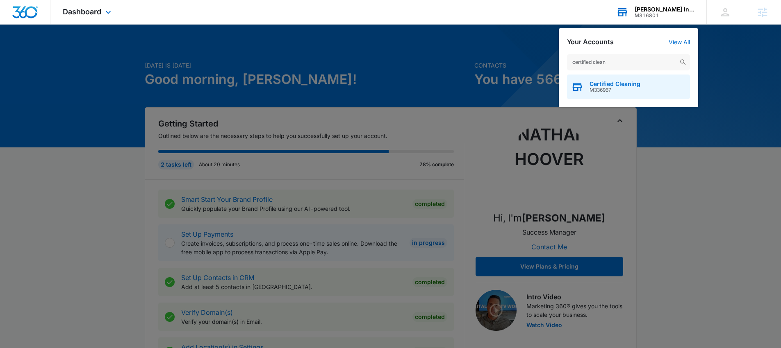
type input "certified clean"
click at [621, 85] on span "Certified Cleaning" at bounding box center [614, 84] width 51 height 7
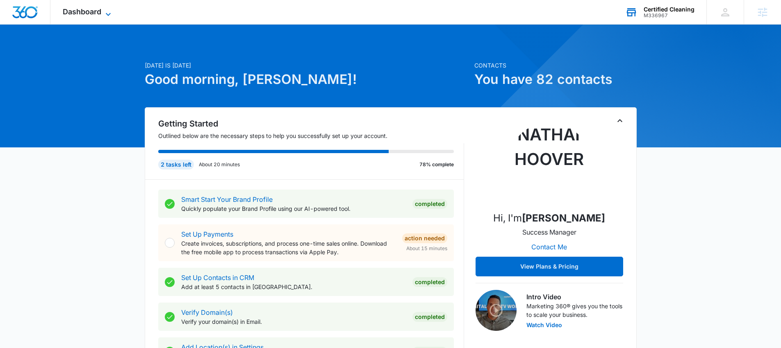
click at [104, 16] on icon at bounding box center [108, 14] width 10 height 10
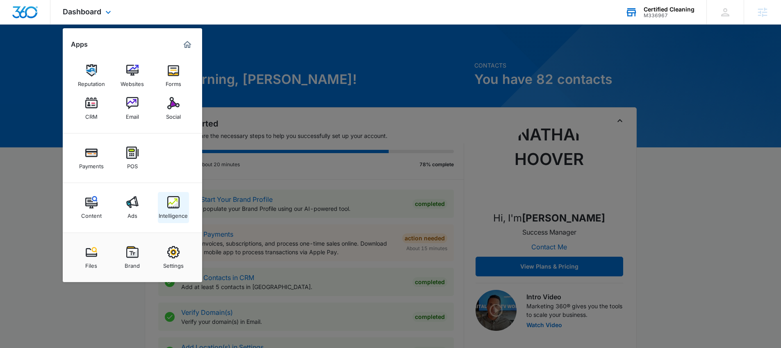
click at [179, 211] on div "Intelligence" at bounding box center [173, 214] width 29 height 11
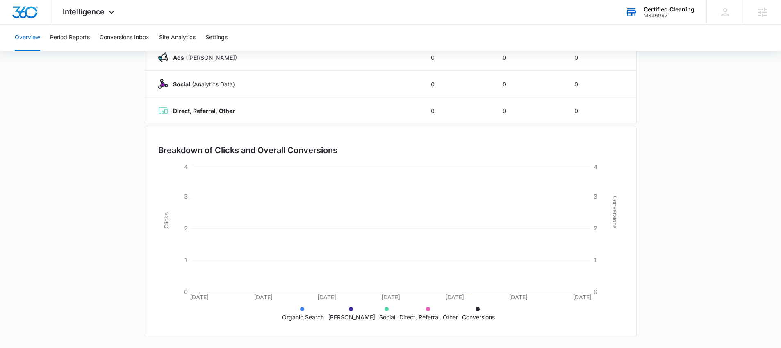
scroll to position [159, 0]
click at [114, 36] on button "Conversions Inbox" at bounding box center [125, 38] width 50 height 26
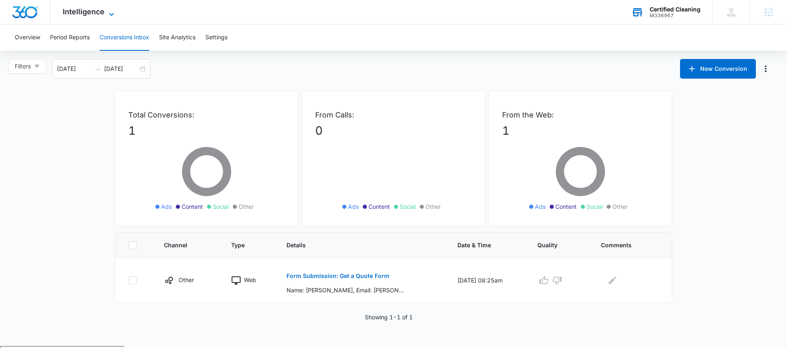
click at [91, 11] on span "Intelligence" at bounding box center [84, 11] width 42 height 9
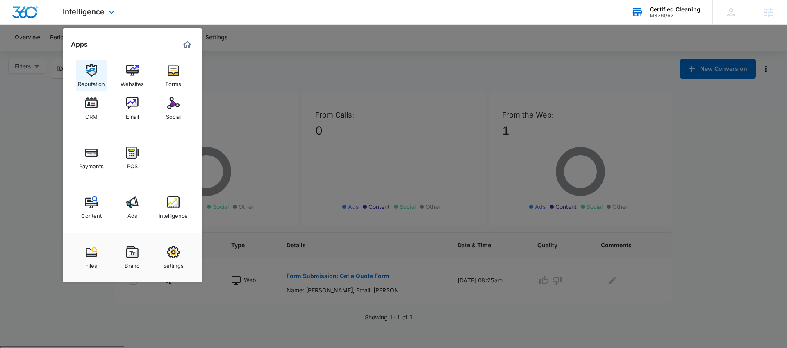
click at [87, 69] on img at bounding box center [91, 70] width 12 height 12
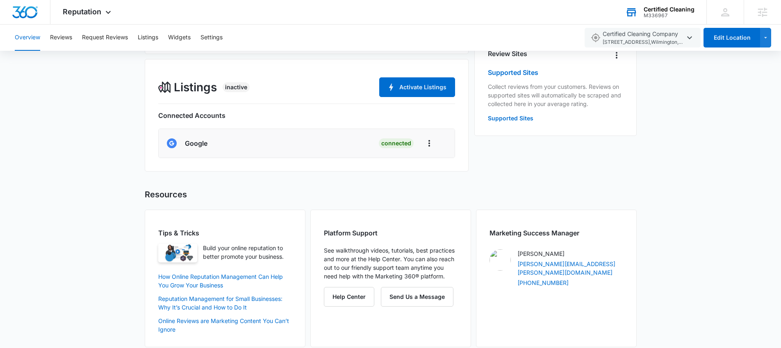
scroll to position [268, 0]
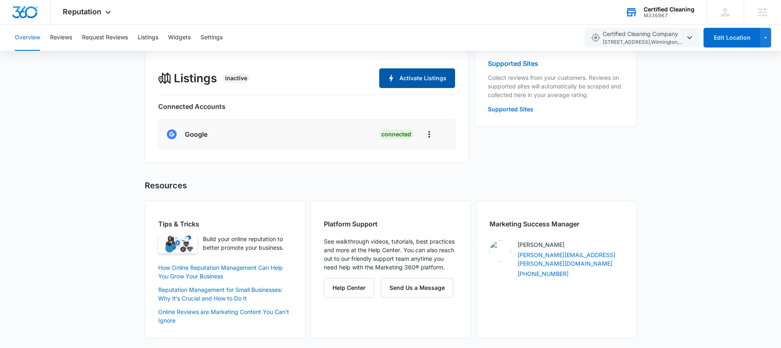
click at [434, 73] on button "Activate Listings" at bounding box center [417, 78] width 76 height 20
click at [411, 75] on button "Activate Listings" at bounding box center [417, 78] width 76 height 20
click at [141, 36] on button "Listings" at bounding box center [148, 38] width 20 height 26
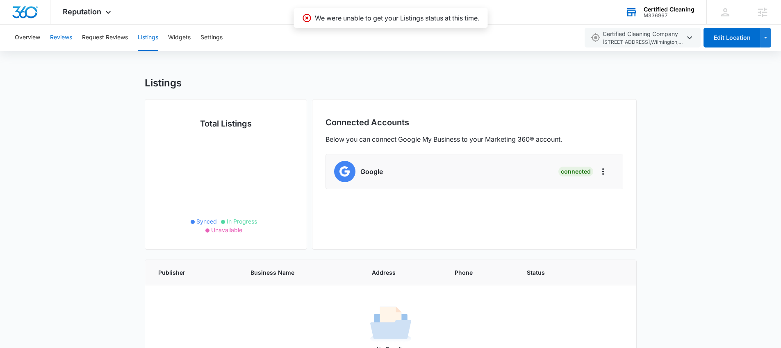
click at [62, 34] on button "Reviews" at bounding box center [61, 38] width 22 height 26
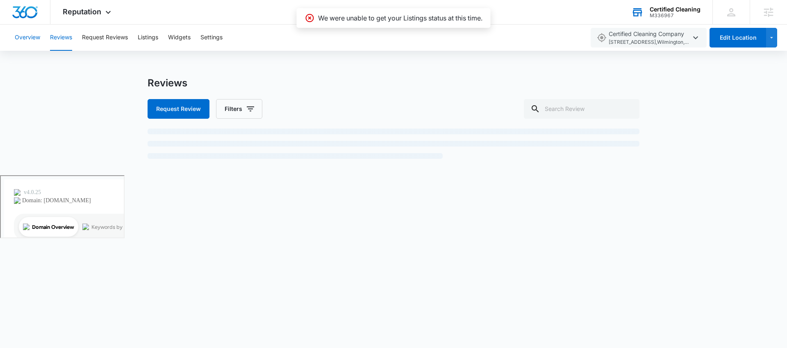
click at [27, 38] on button "Overview" at bounding box center [27, 38] width 25 height 26
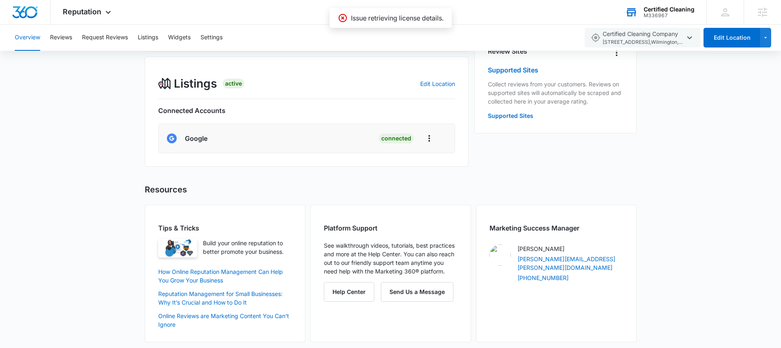
scroll to position [250, 0]
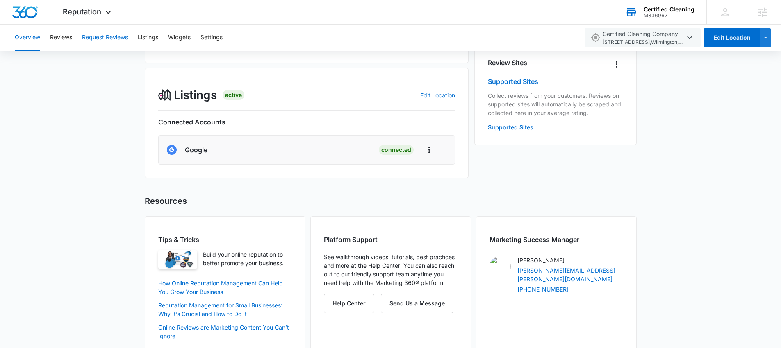
click at [109, 36] on button "Request Reviews" at bounding box center [105, 38] width 46 height 26
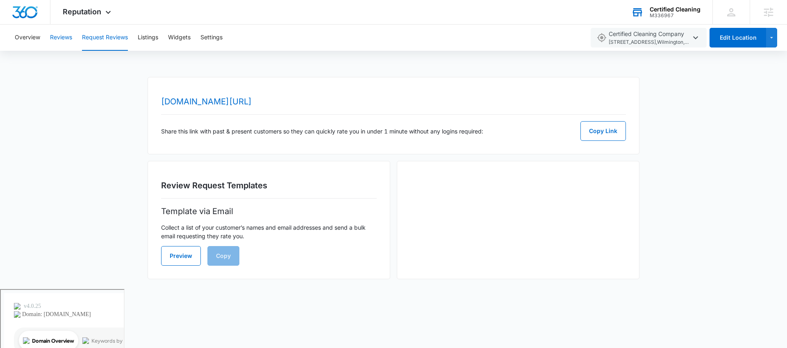
click at [68, 34] on button "Reviews" at bounding box center [61, 38] width 22 height 26
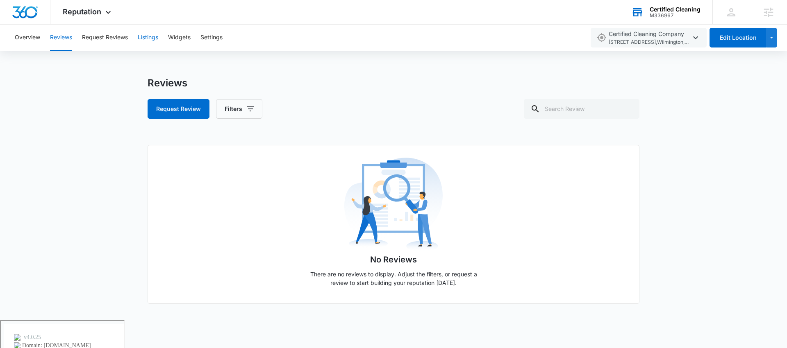
click at [143, 38] on button "Listings" at bounding box center [148, 38] width 20 height 26
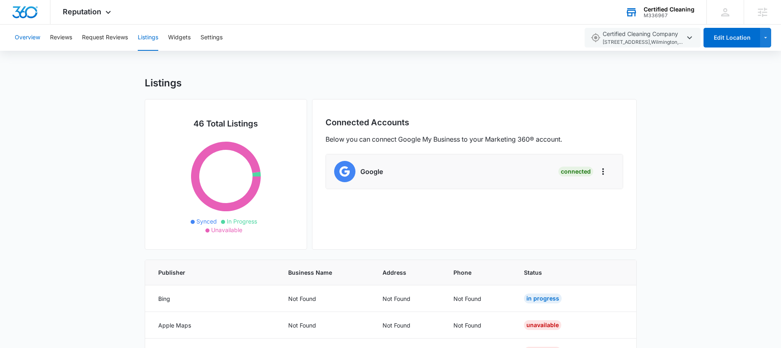
click at [34, 39] on button "Overview" at bounding box center [27, 38] width 25 height 26
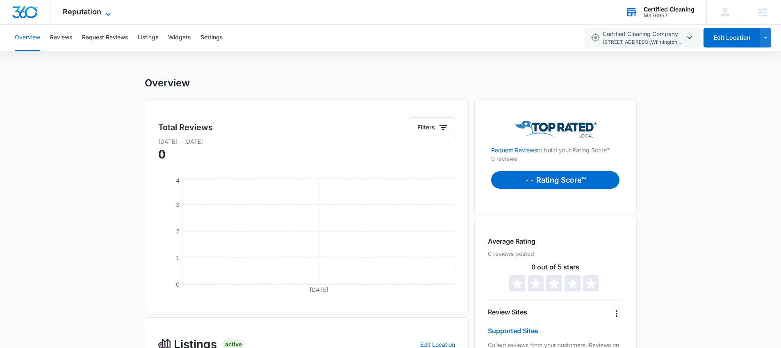
click at [91, 13] on span "Reputation" at bounding box center [82, 11] width 39 height 9
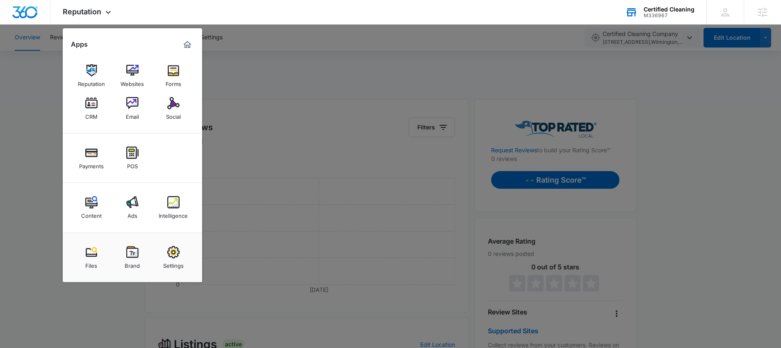
click at [48, 80] on div at bounding box center [390, 174] width 781 height 348
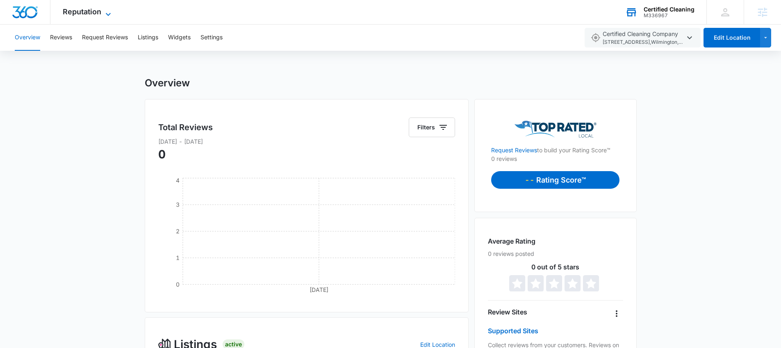
click at [106, 13] on icon at bounding box center [108, 14] width 5 height 3
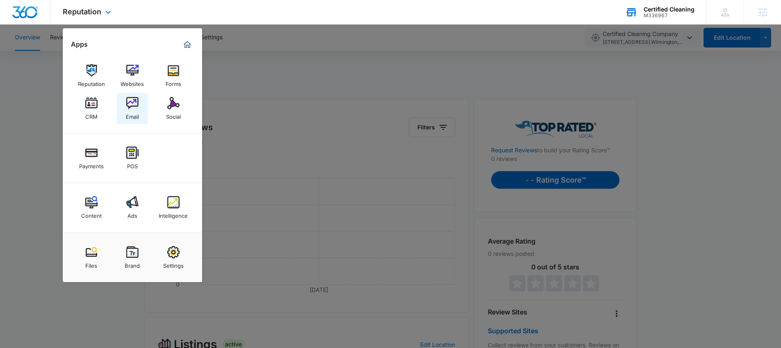
click at [132, 104] on img at bounding box center [132, 103] width 12 height 12
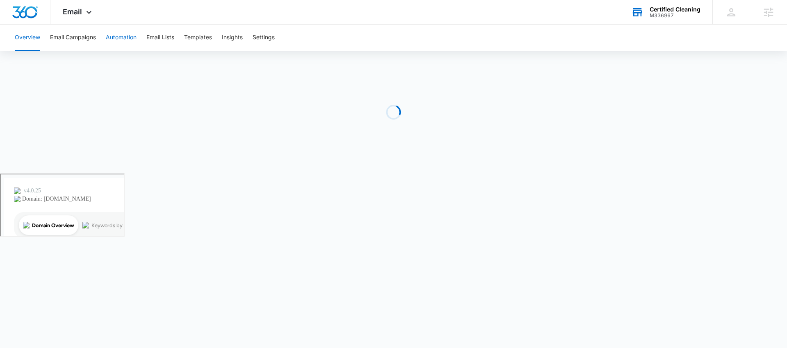
click at [126, 37] on button "Automation" at bounding box center [121, 38] width 31 height 26
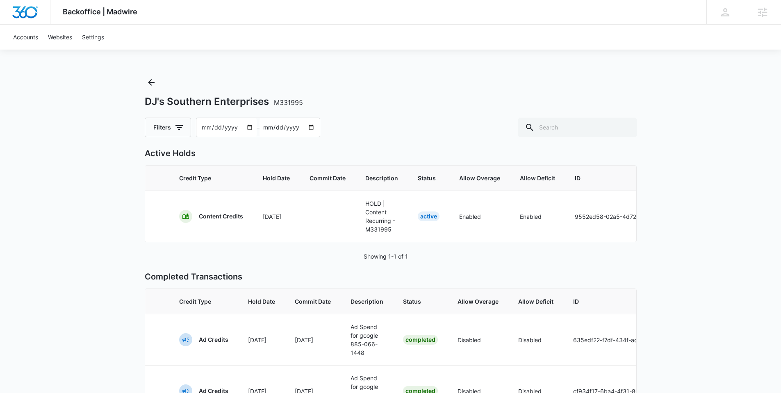
scroll to position [0, 109]
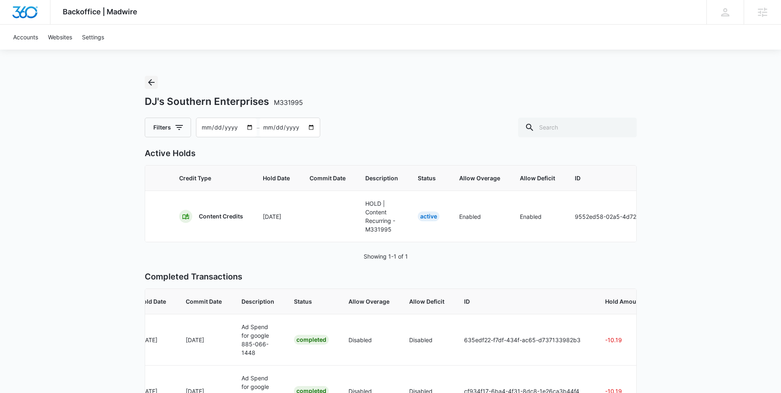
click at [149, 83] on icon "Back" at bounding box center [151, 82] width 10 height 10
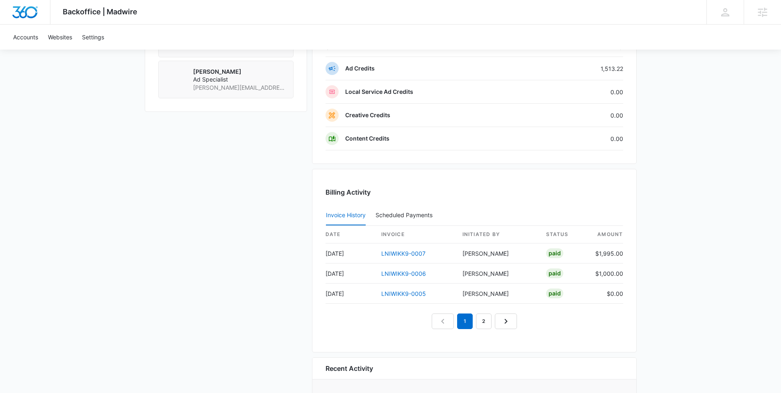
scroll to position [722, 0]
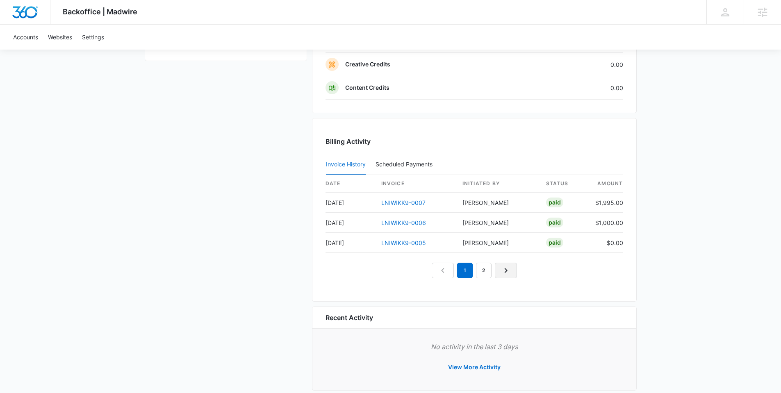
click at [505, 268] on icon "Next Page" at bounding box center [505, 270] width 3 height 5
click at [433, 270] on icon "Previous Page" at bounding box center [433, 271] width 10 height 10
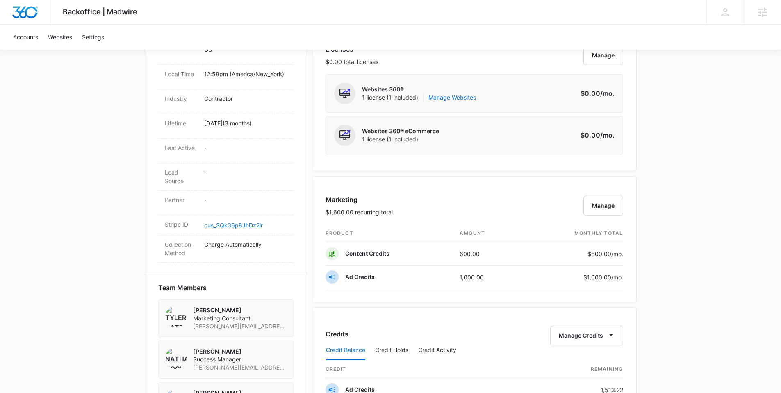
scroll to position [84, 0]
